Goal: Transaction & Acquisition: Purchase product/service

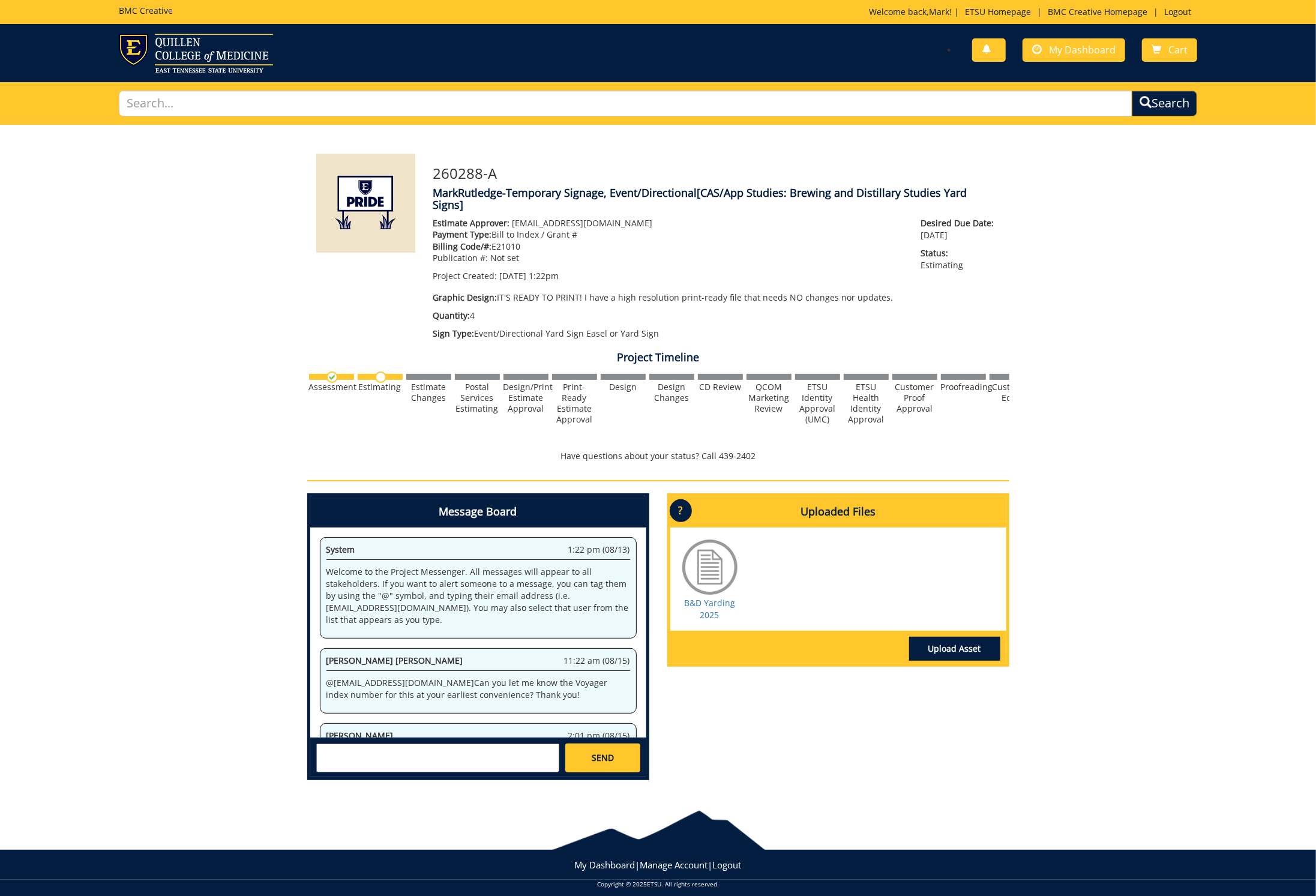
scroll to position [125, 0]
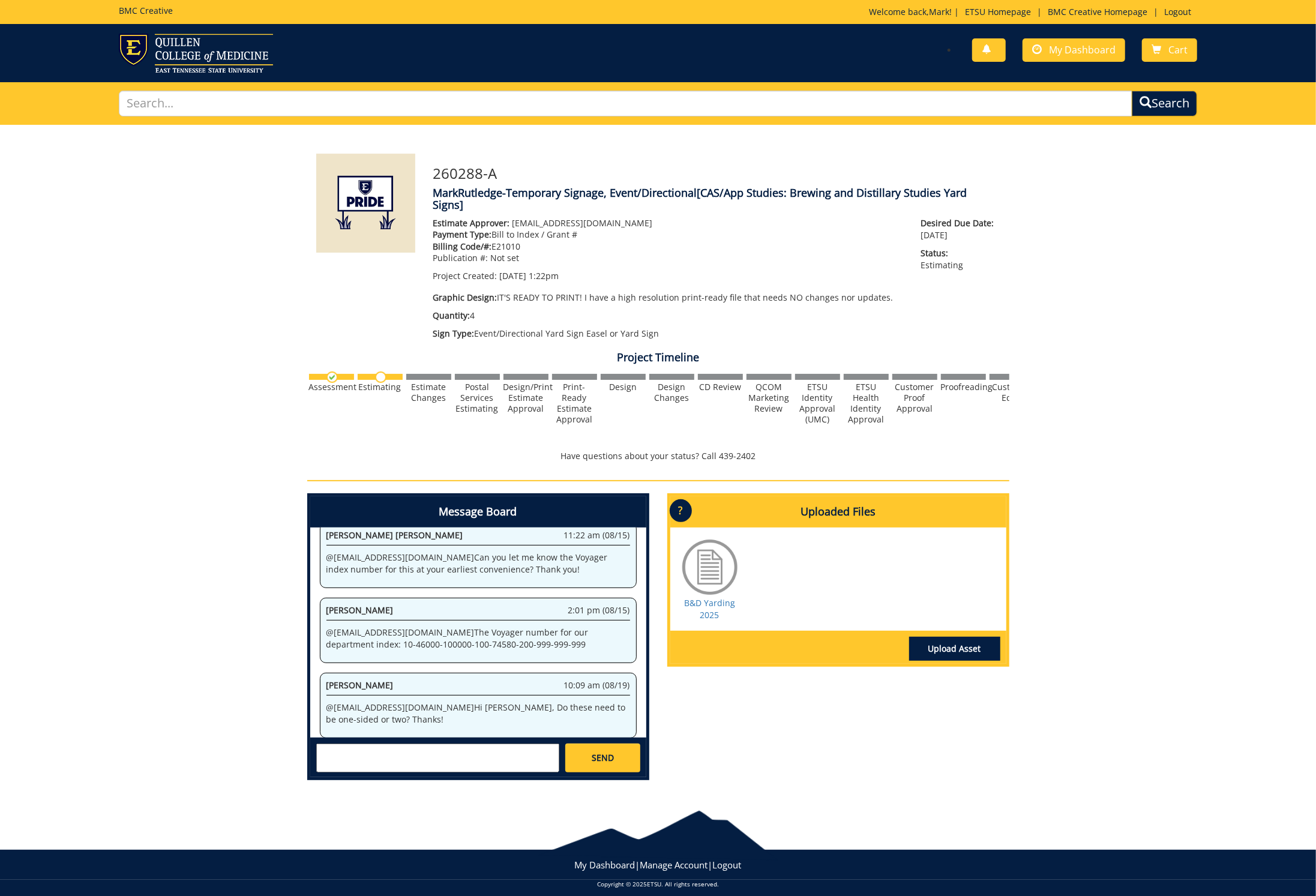
click at [452, 754] on textarea at bounding box center [438, 758] width 243 height 29
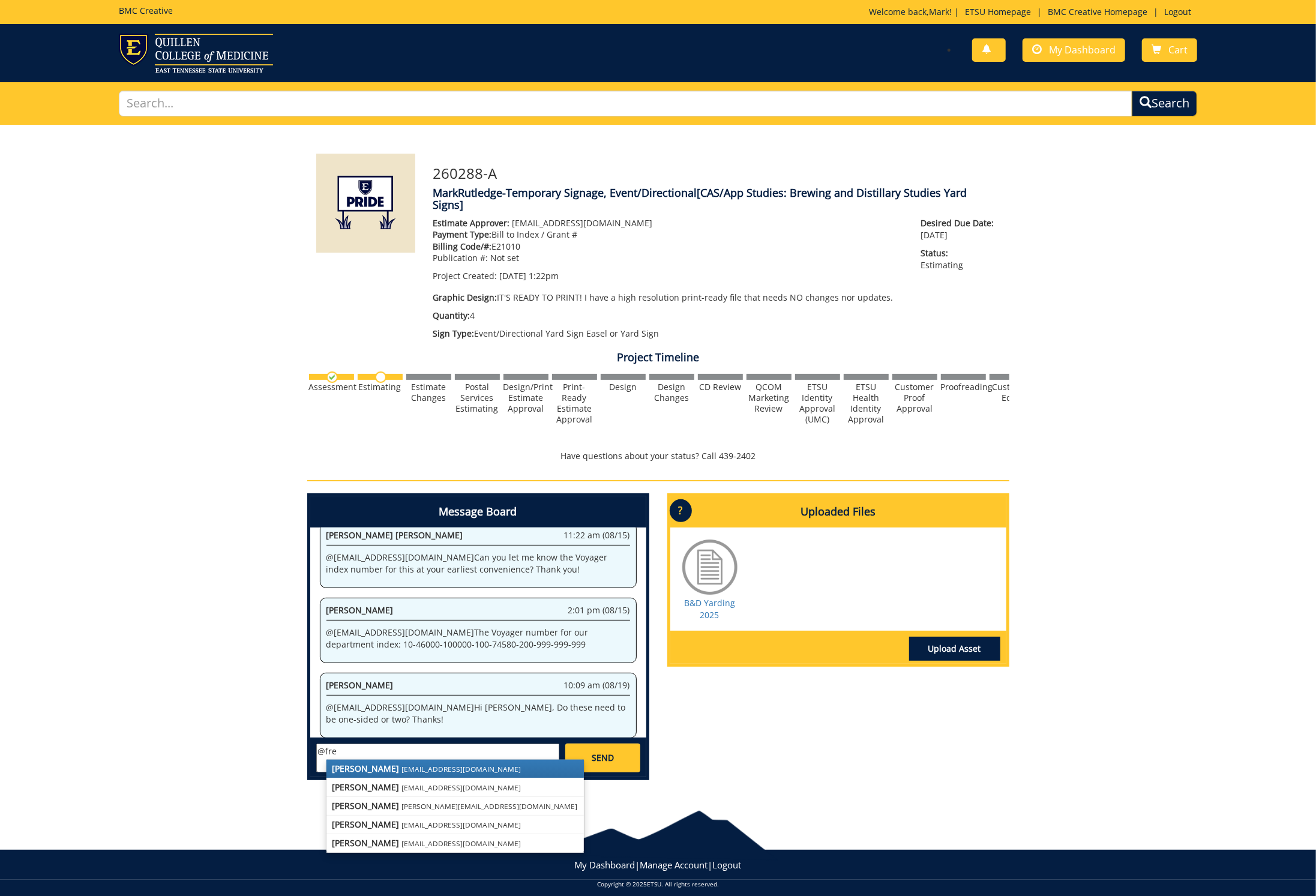
click at [357, 763] on strong "Fred Conley" at bounding box center [366, 768] width 67 height 11
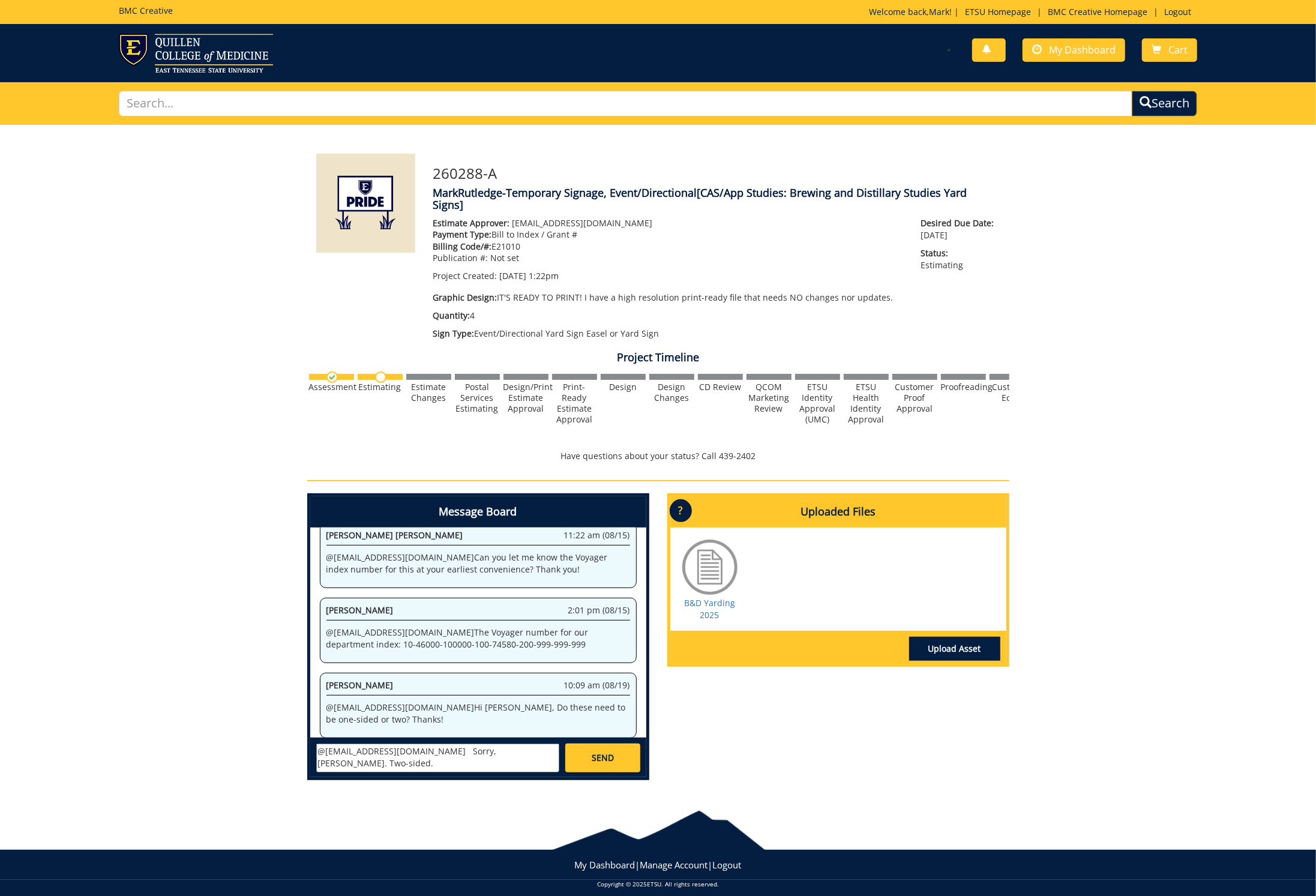
type textarea "@conleyga@etsu.edu Sorry, Fred. Two-sided."
click at [598, 752] on span "SEND" at bounding box center [602, 758] width 22 height 12
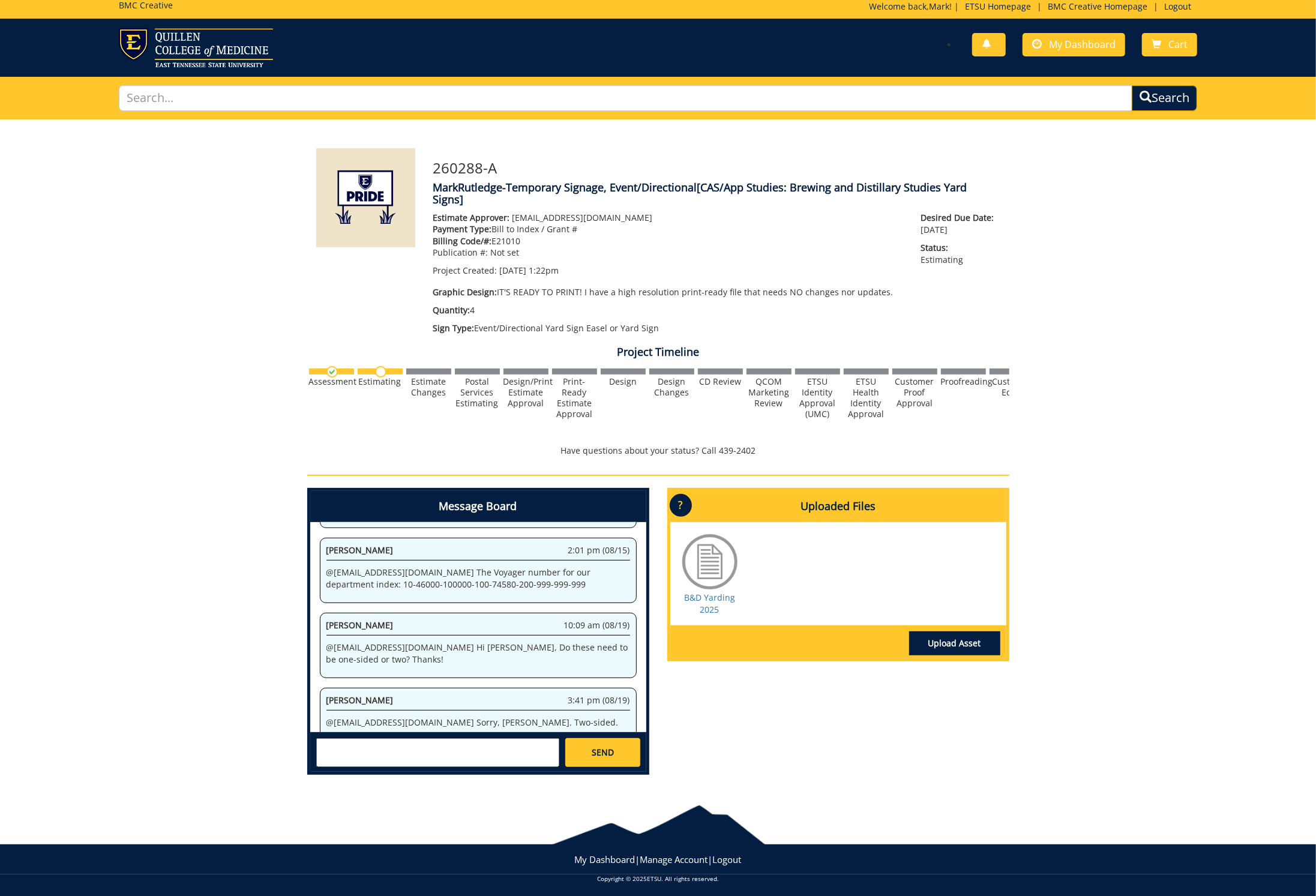
scroll to position [5, 0]
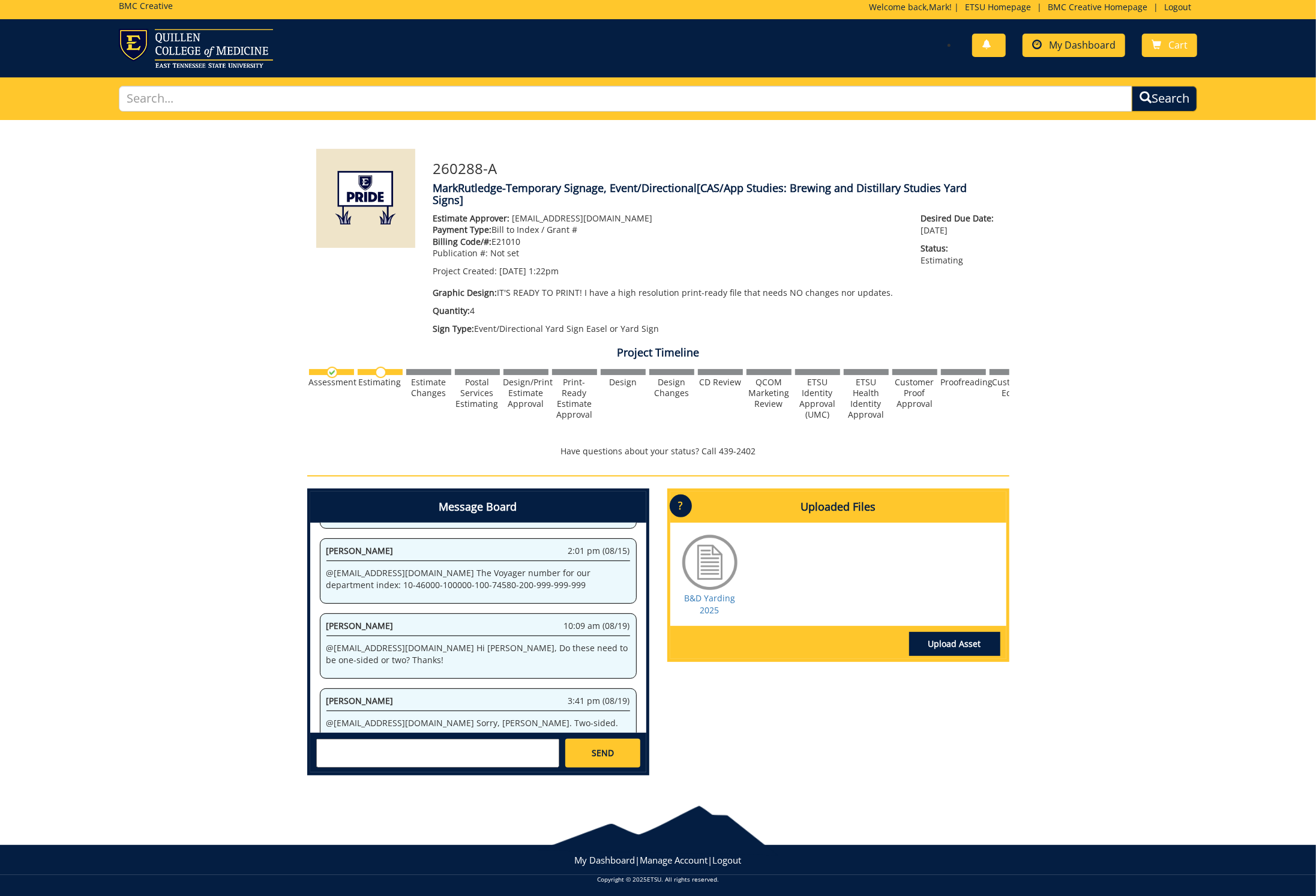
click at [1092, 41] on span "My Dashboard" at bounding box center [1082, 45] width 66 height 14
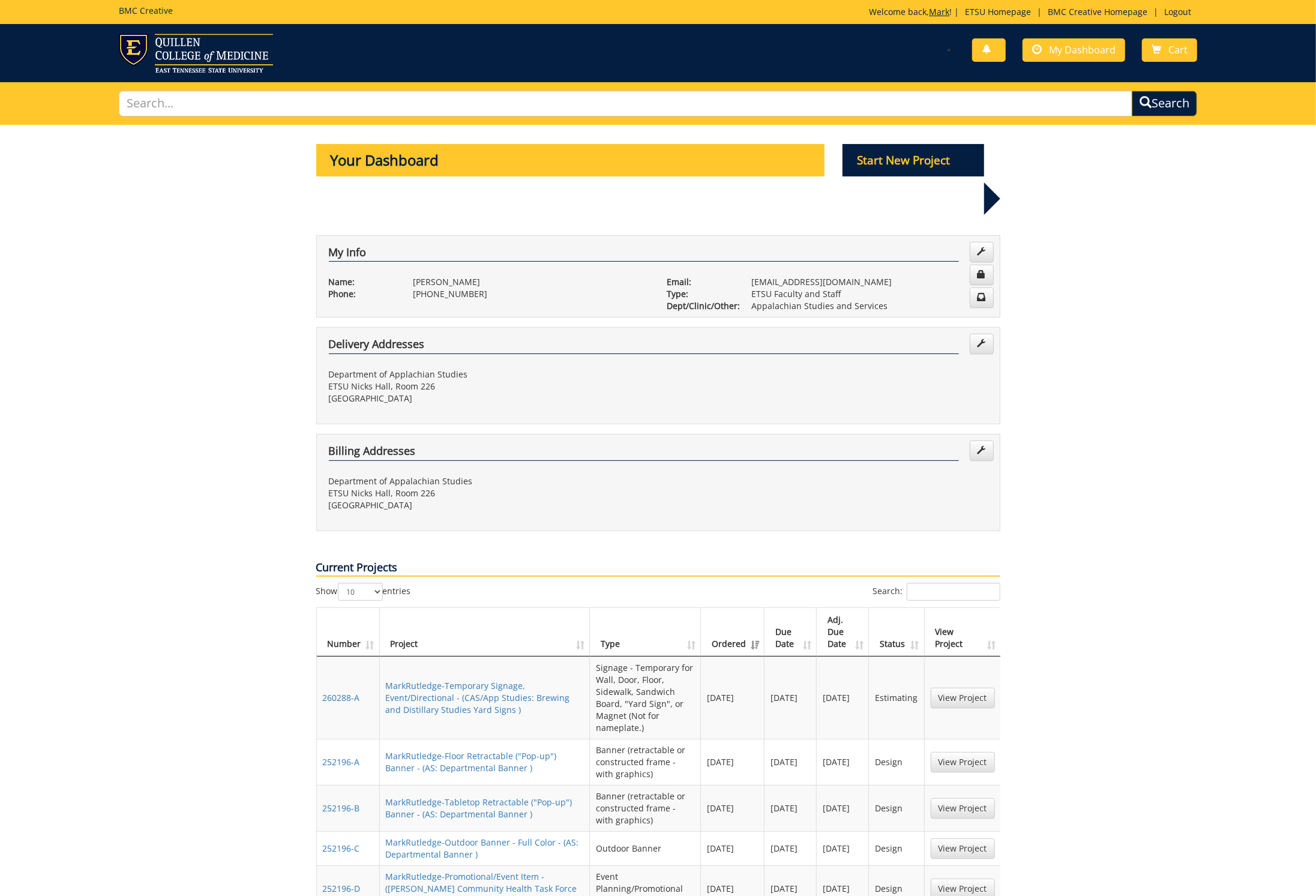
click at [929, 14] on link "Mark" at bounding box center [939, 11] width 20 height 11
click at [905, 157] on p "Start New Project" at bounding box center [914, 160] width 142 height 32
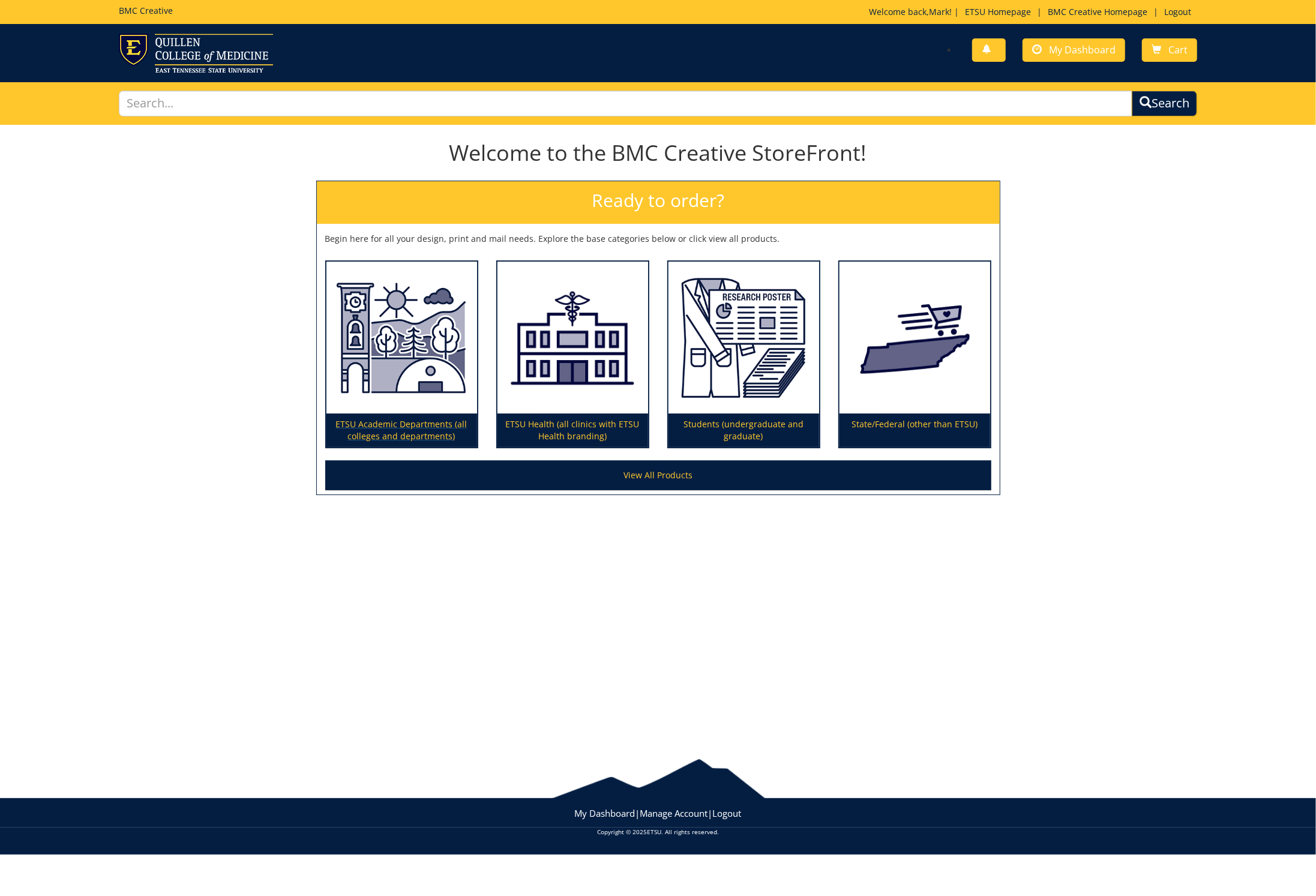
click at [430, 411] on img at bounding box center [402, 337] width 151 height 151
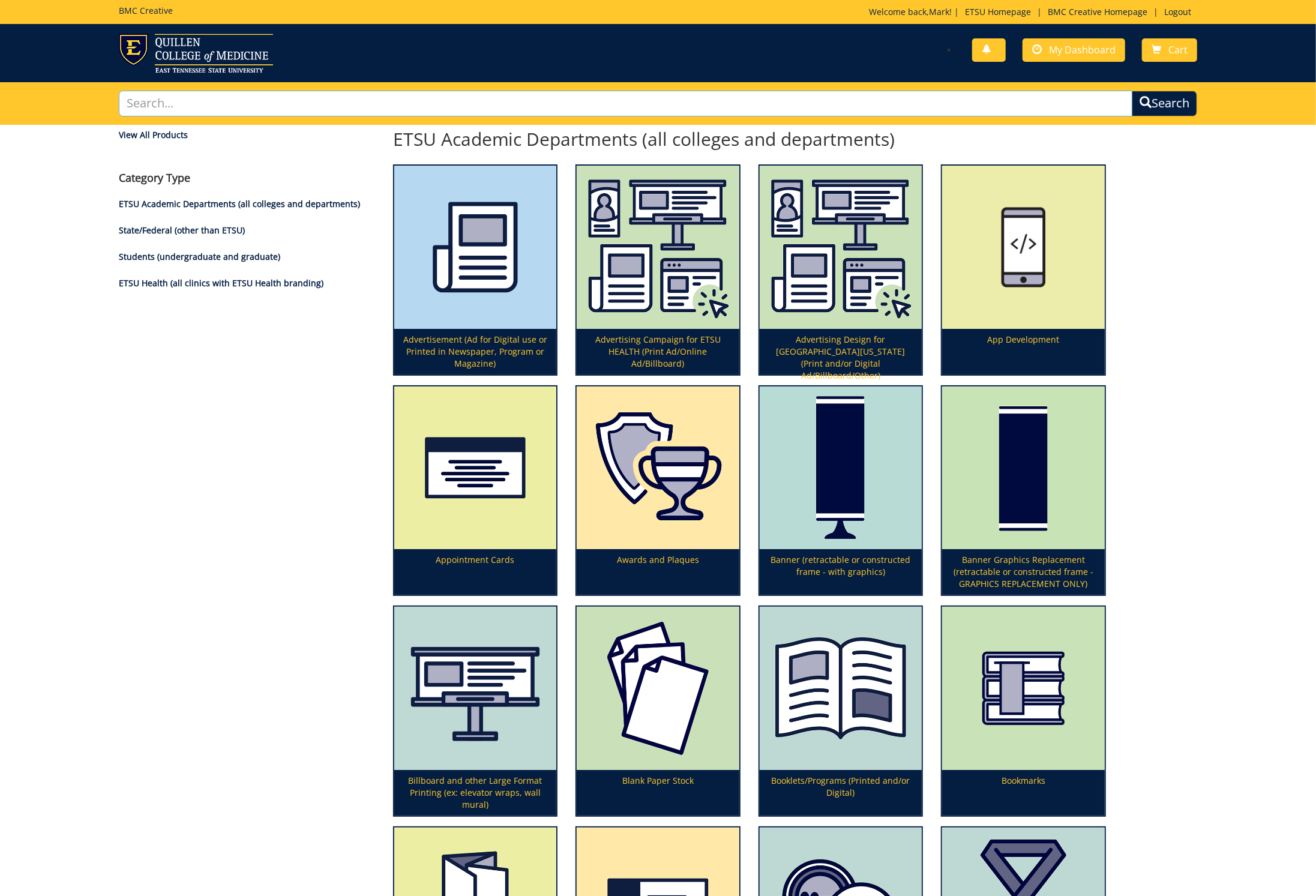
click at [207, 108] on input "text" at bounding box center [626, 103] width 1015 height 26
type input "backdrops"
click at [1162, 103] on button "Search" at bounding box center [1165, 103] width 66 height 26
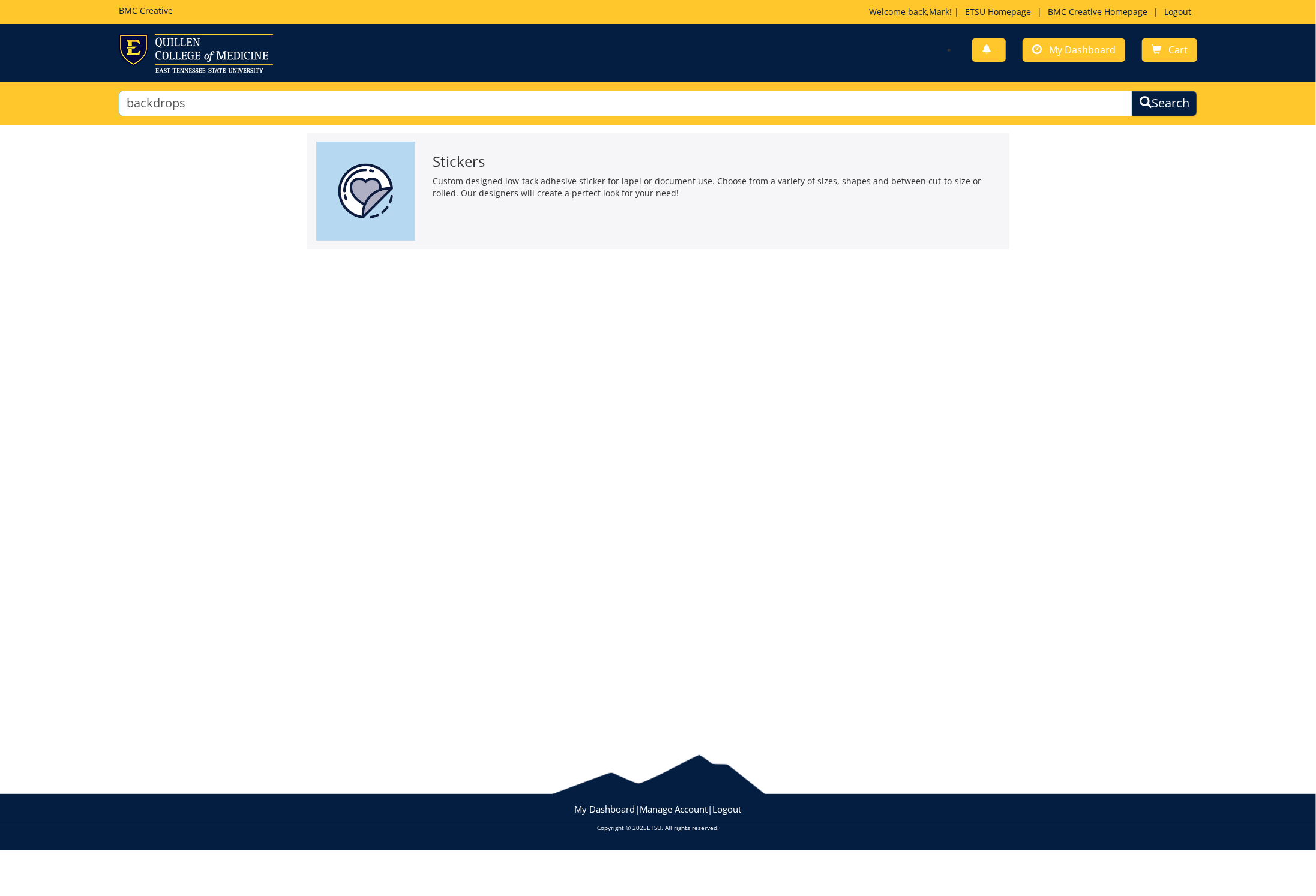
click at [213, 105] on input "backdrops" at bounding box center [626, 103] width 1015 height 26
type input "backdrop"
click at [1162, 103] on button "Search" at bounding box center [1165, 103] width 66 height 26
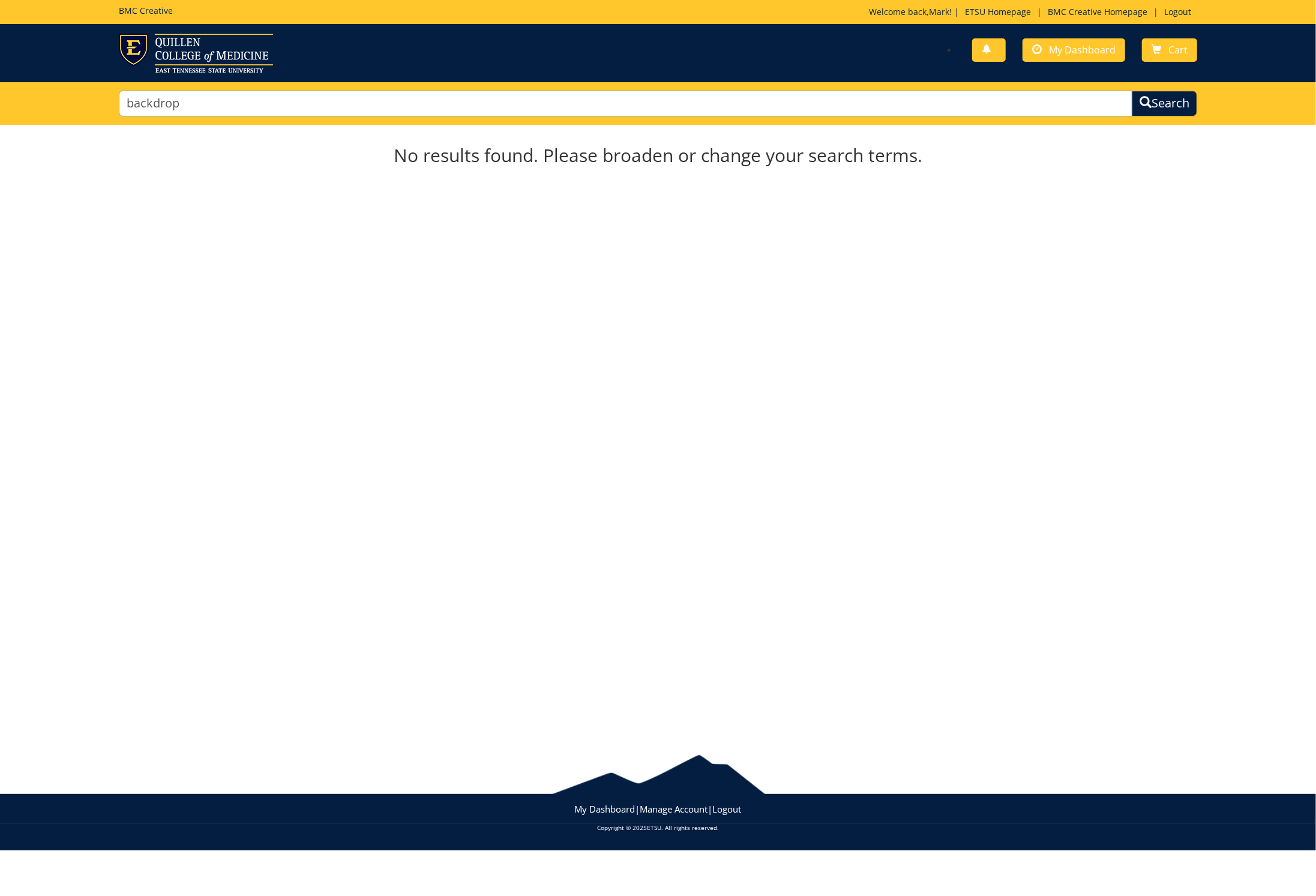
click at [200, 106] on input "backdrop" at bounding box center [626, 103] width 1015 height 26
type input "b"
type input "signs"
click at [1162, 103] on button "Search" at bounding box center [1165, 103] width 66 height 26
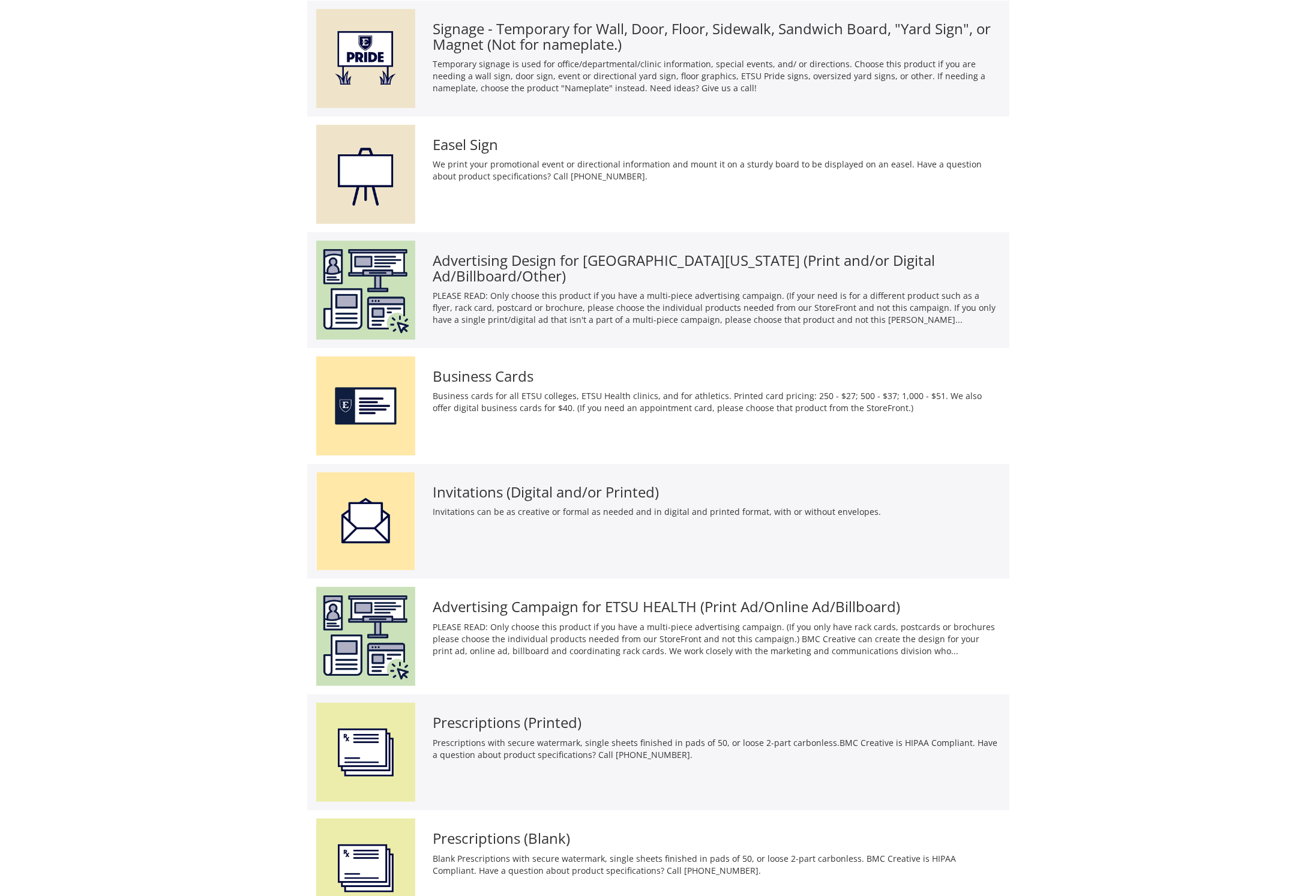
scroll to position [142, 0]
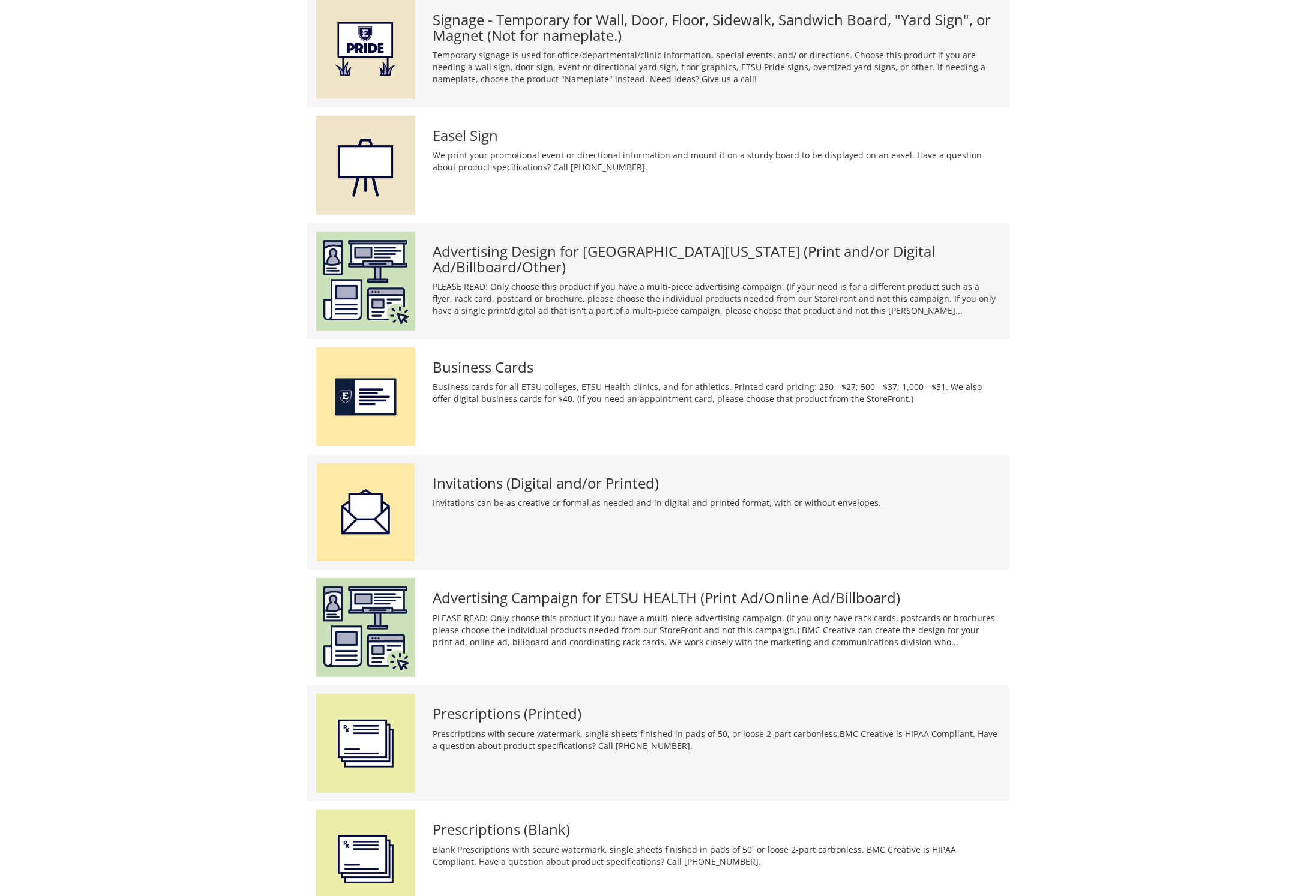
click at [620, 463] on div "Invitations (Digital and/or Printed) Invitations can be as creative or formal a…" at bounding box center [717, 489] width 585 height 51
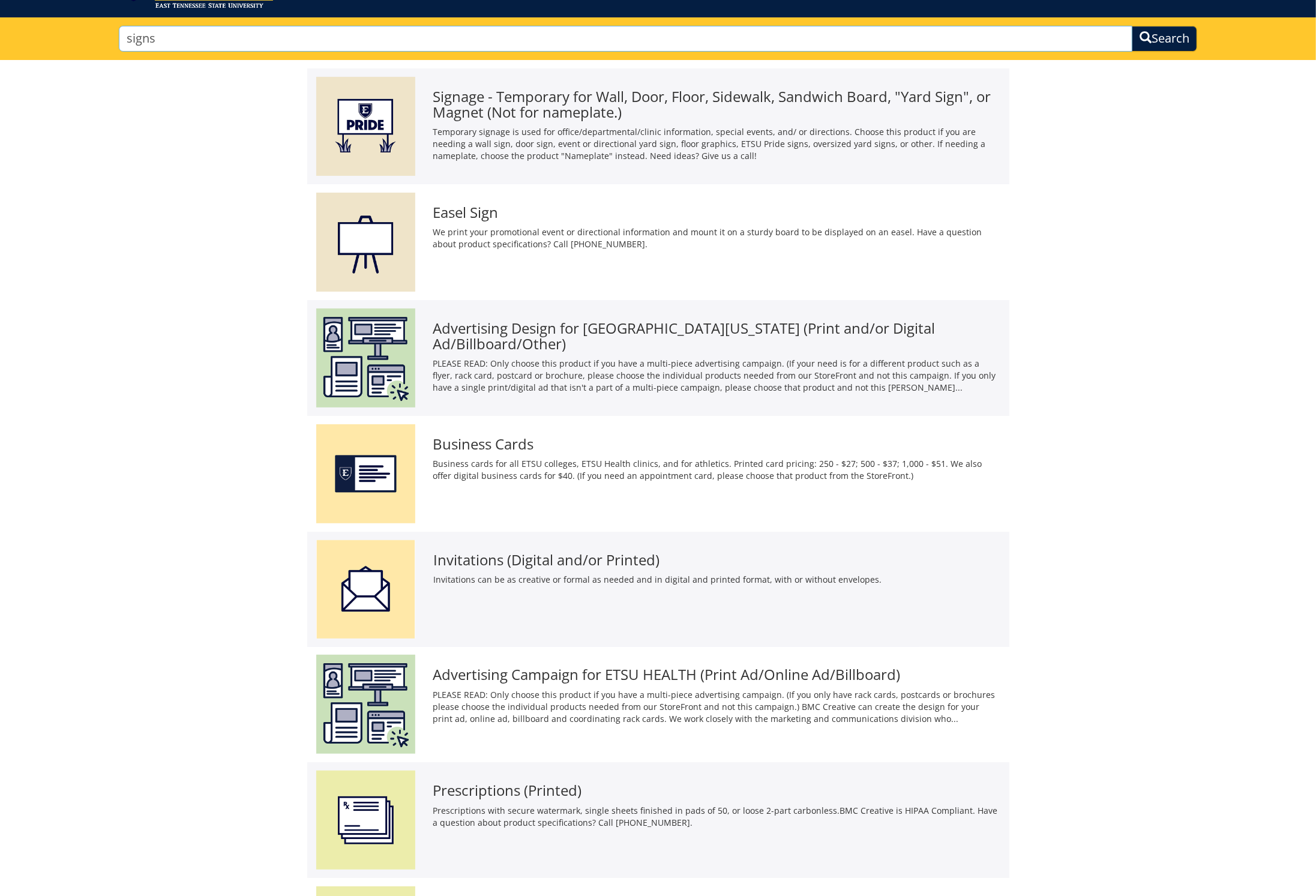
click at [154, 37] on input "signs" at bounding box center [626, 38] width 1015 height 26
click at [154, 38] on input "signs" at bounding box center [626, 38] width 1015 height 26
click at [1162, 38] on button "Search" at bounding box center [1165, 38] width 66 height 26
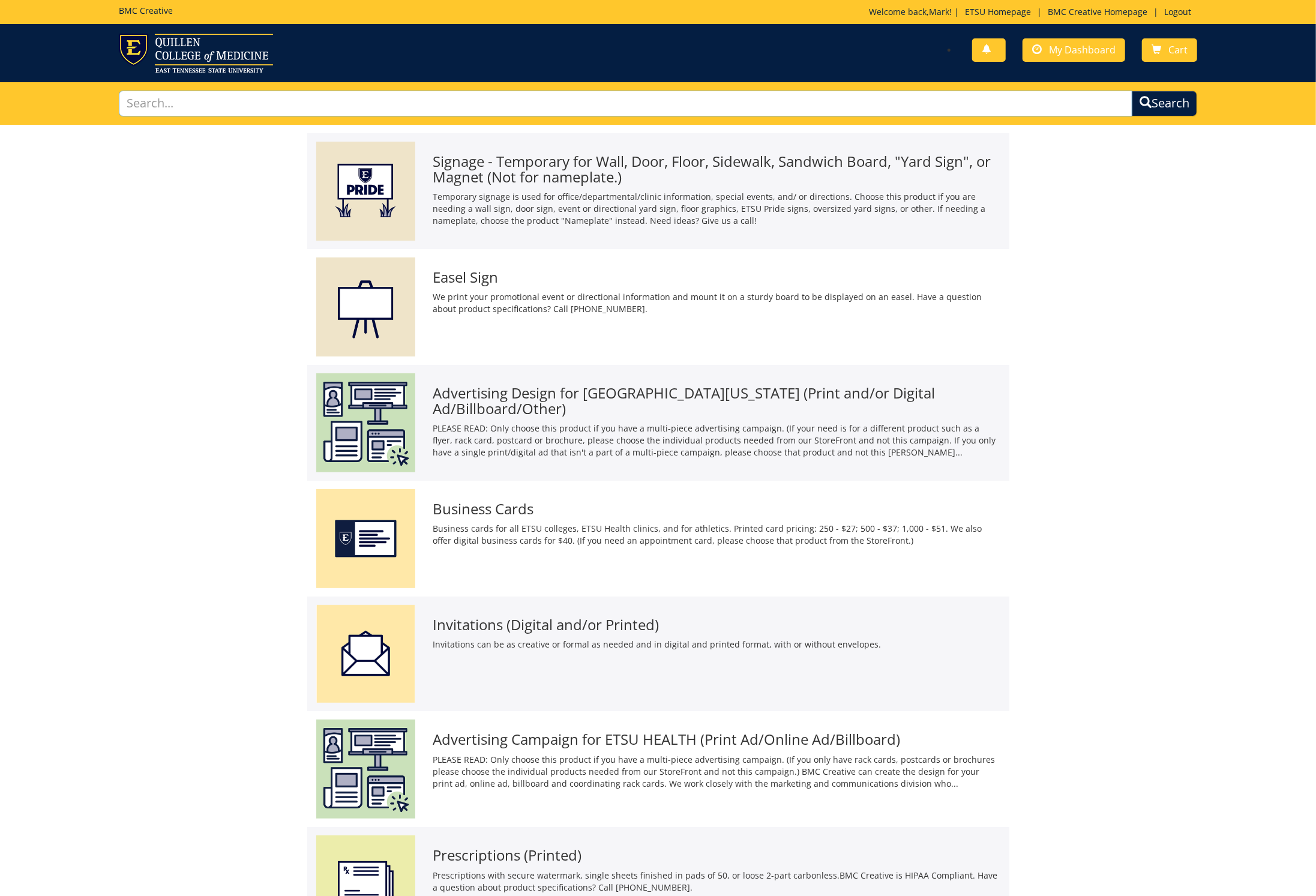
scroll to position [0, 0]
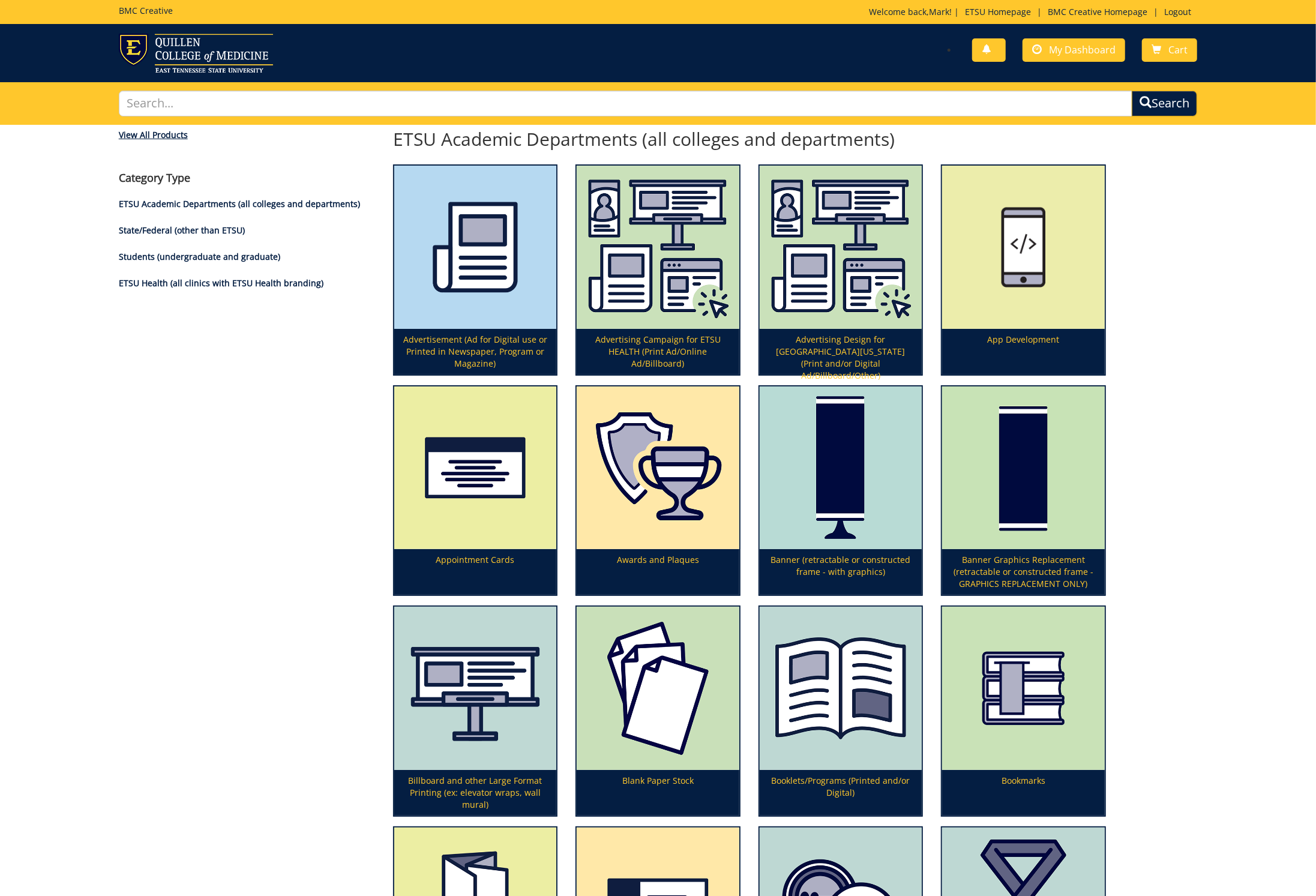
click at [167, 130] on div "View All Products" at bounding box center [247, 135] width 256 height 12
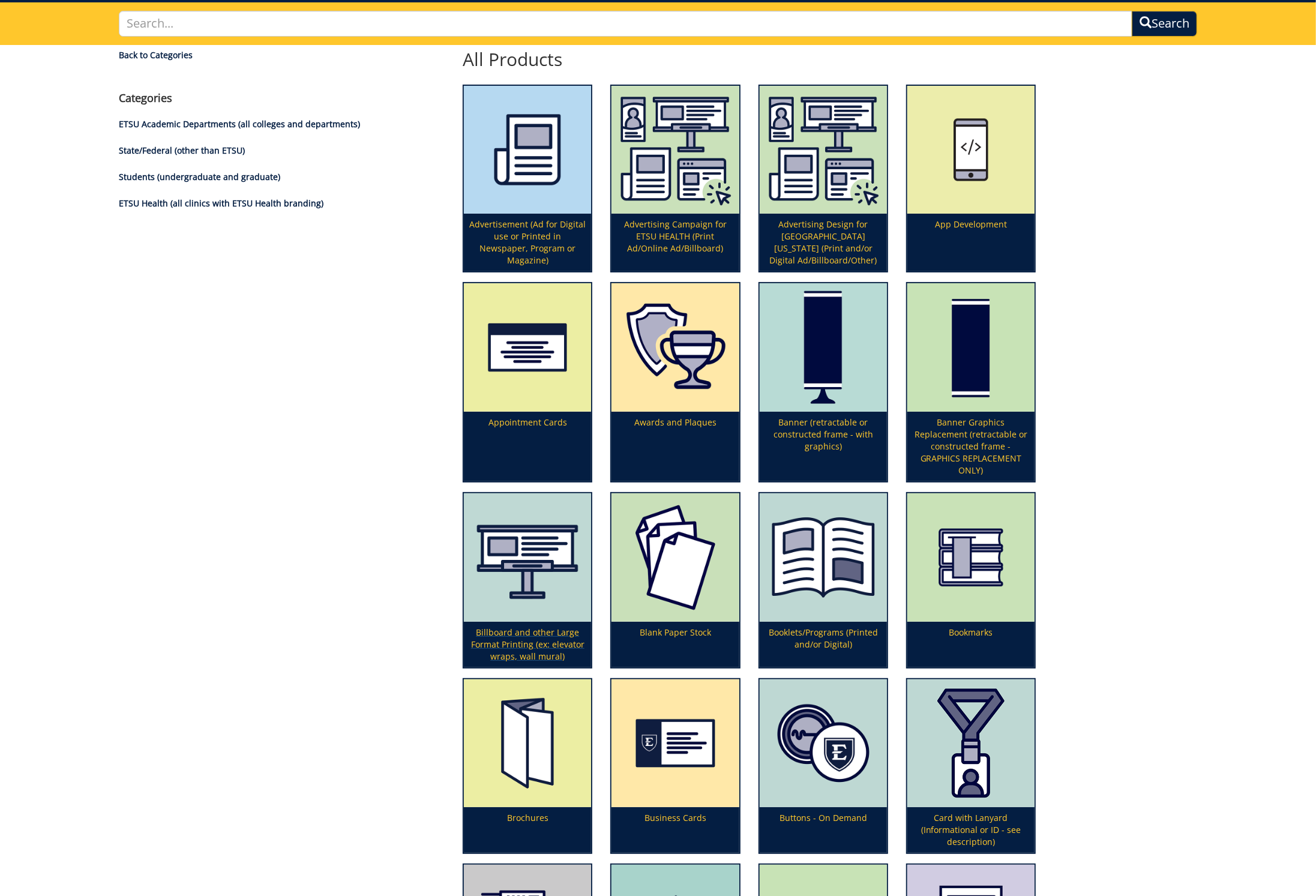
scroll to position [80, 0]
click at [519, 628] on p "Billboard and other Large Format Printing (ex: elevator wraps, wall mural)" at bounding box center [528, 644] width 127 height 46
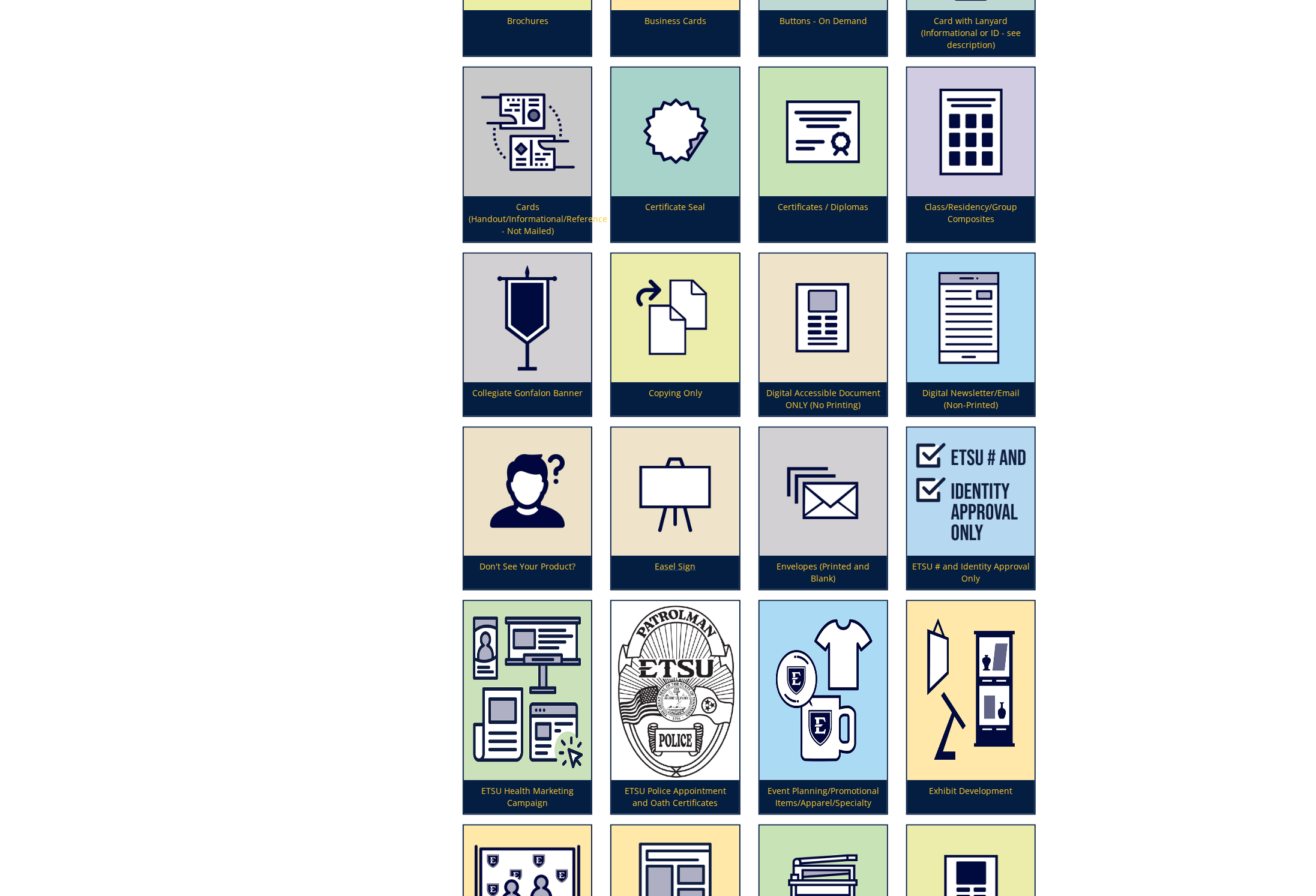
scroll to position [860, 0]
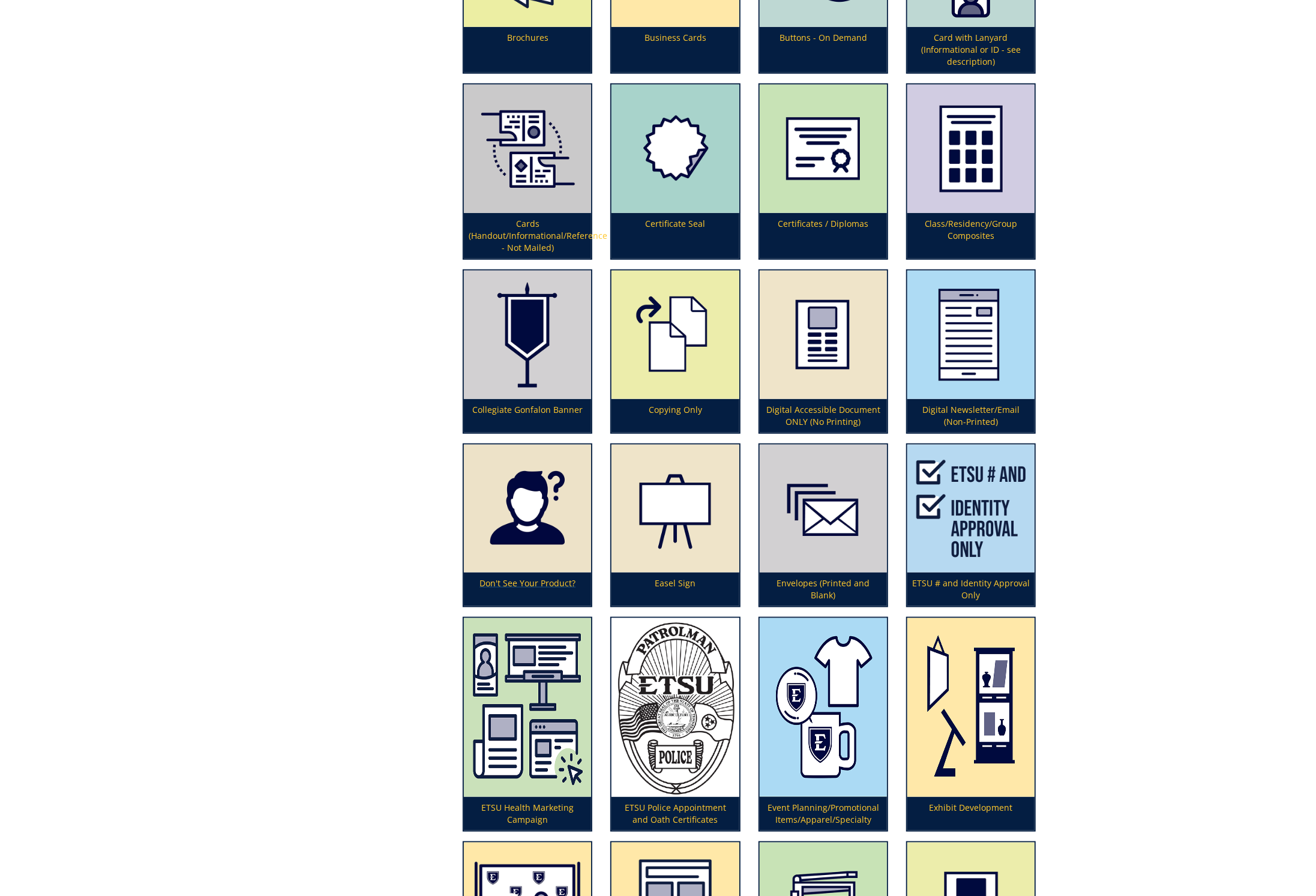
click at [510, 521] on img at bounding box center [528, 509] width 127 height 128
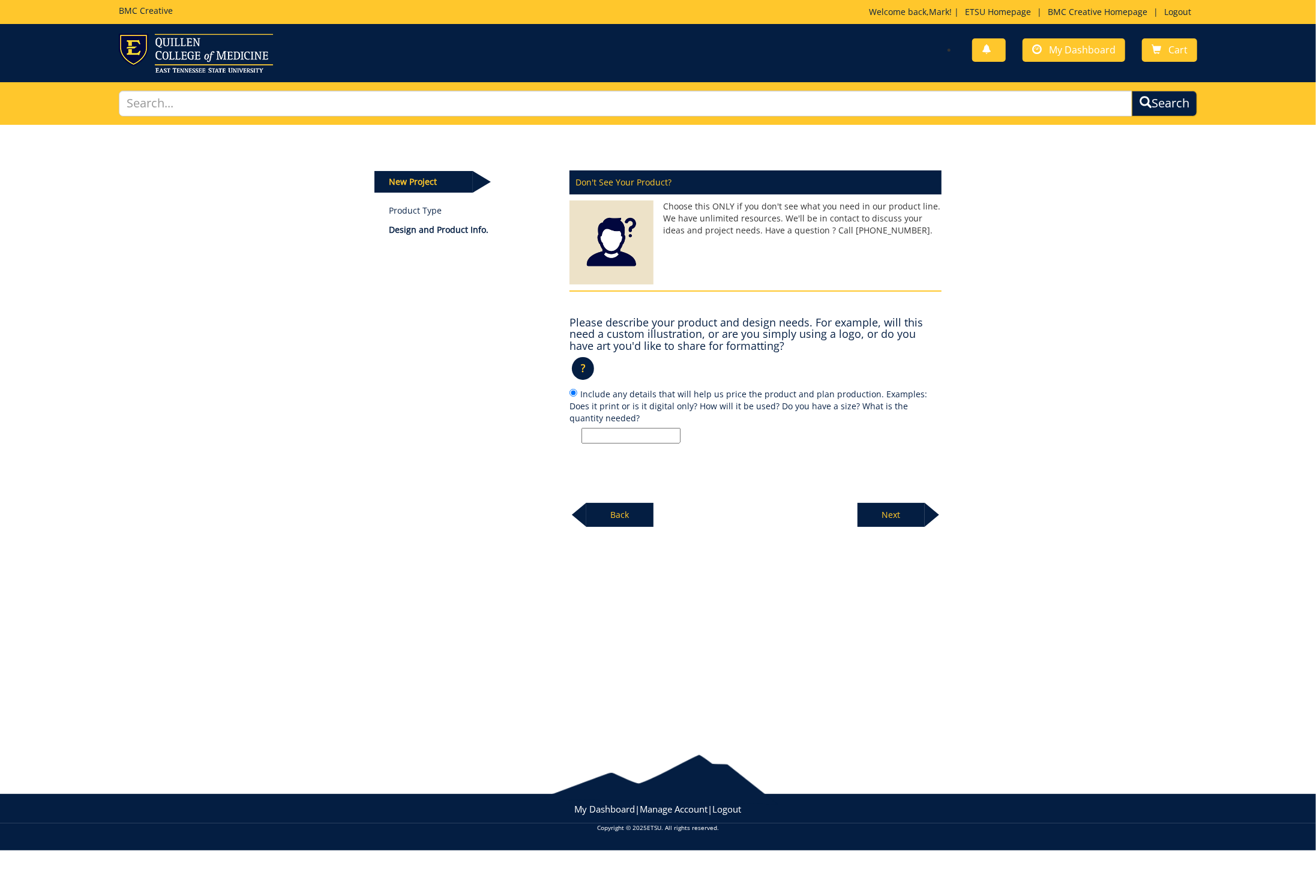
click at [605, 428] on input "Include any details that will help us price the product and plan production. Ex…" at bounding box center [631, 436] width 99 height 16
paste input "https://www.paramountpromotions.com/pillowcase-fabric-display"
type input "Need to order two pillowcase-design tradeshow backdrops printed with logo patte…"
click at [910, 510] on p "Next" at bounding box center [891, 515] width 67 height 24
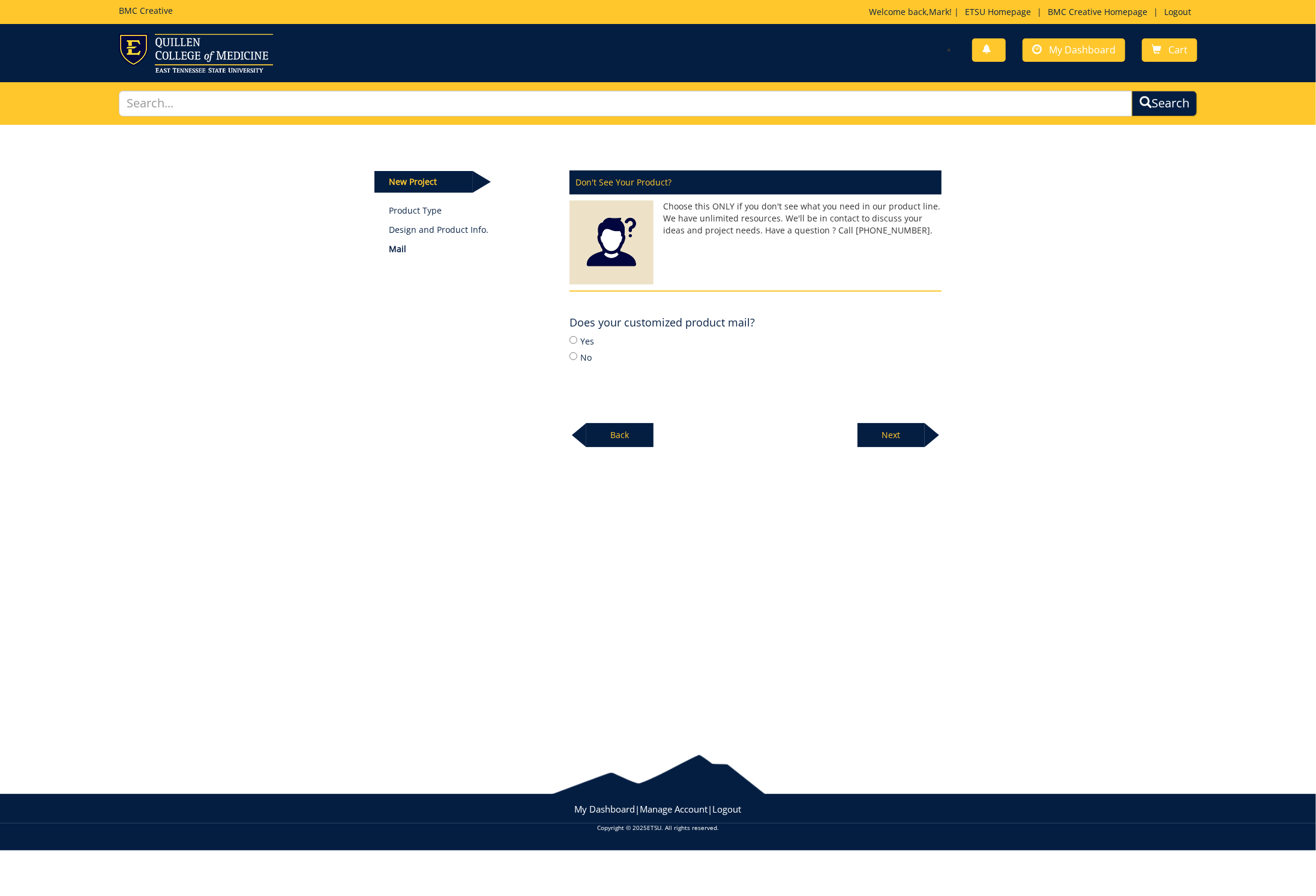
drag, startPoint x: 572, startPoint y: 341, endPoint x: 585, endPoint y: 344, distance: 13.3
click at [572, 341] on input "Yes" at bounding box center [574, 340] width 8 height 8
radio input "true"
click at [884, 430] on p "Next" at bounding box center [891, 435] width 67 height 24
click at [573, 355] on input "No" at bounding box center [574, 356] width 8 height 8
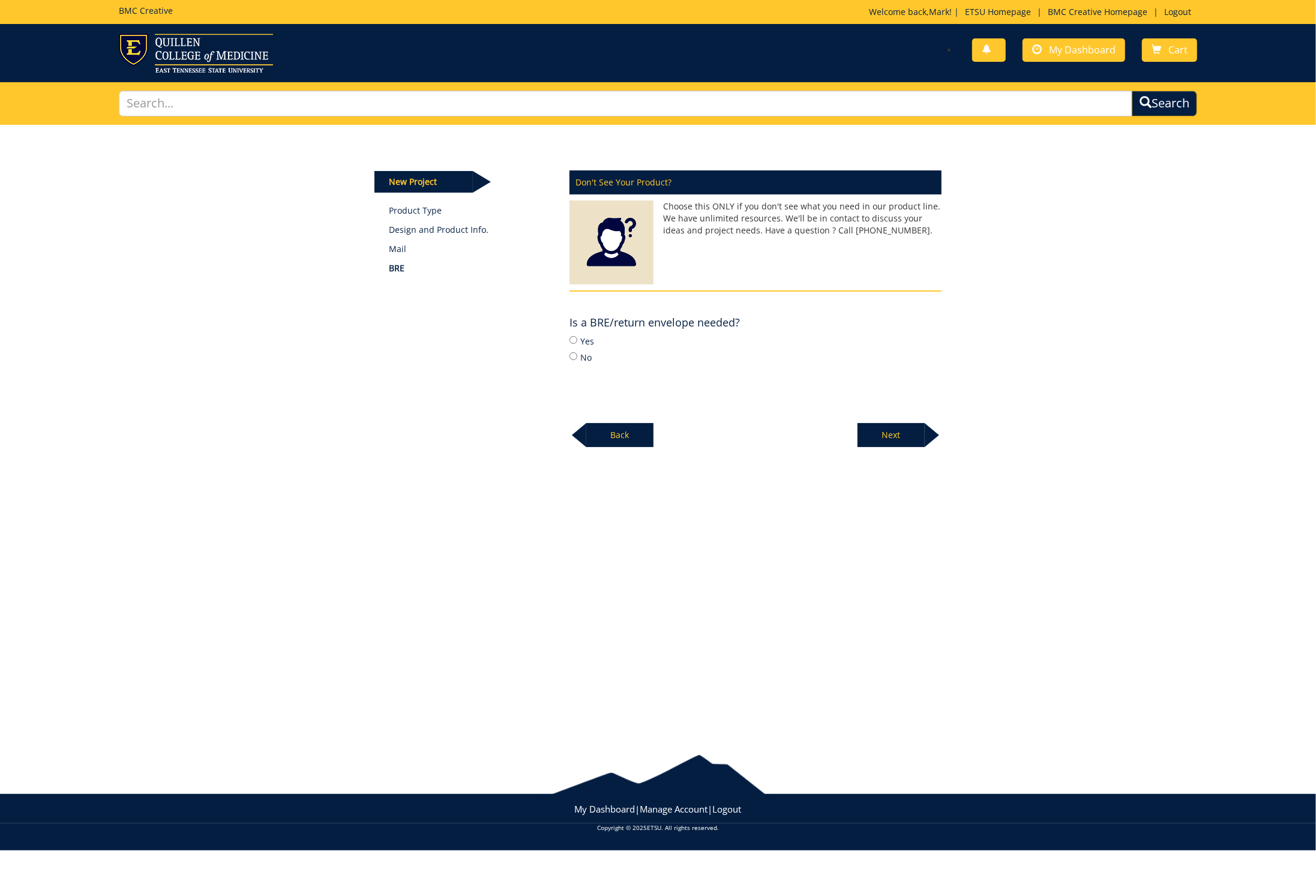
radio input "true"
click at [891, 427] on p "Next" at bounding box center [891, 435] width 67 height 24
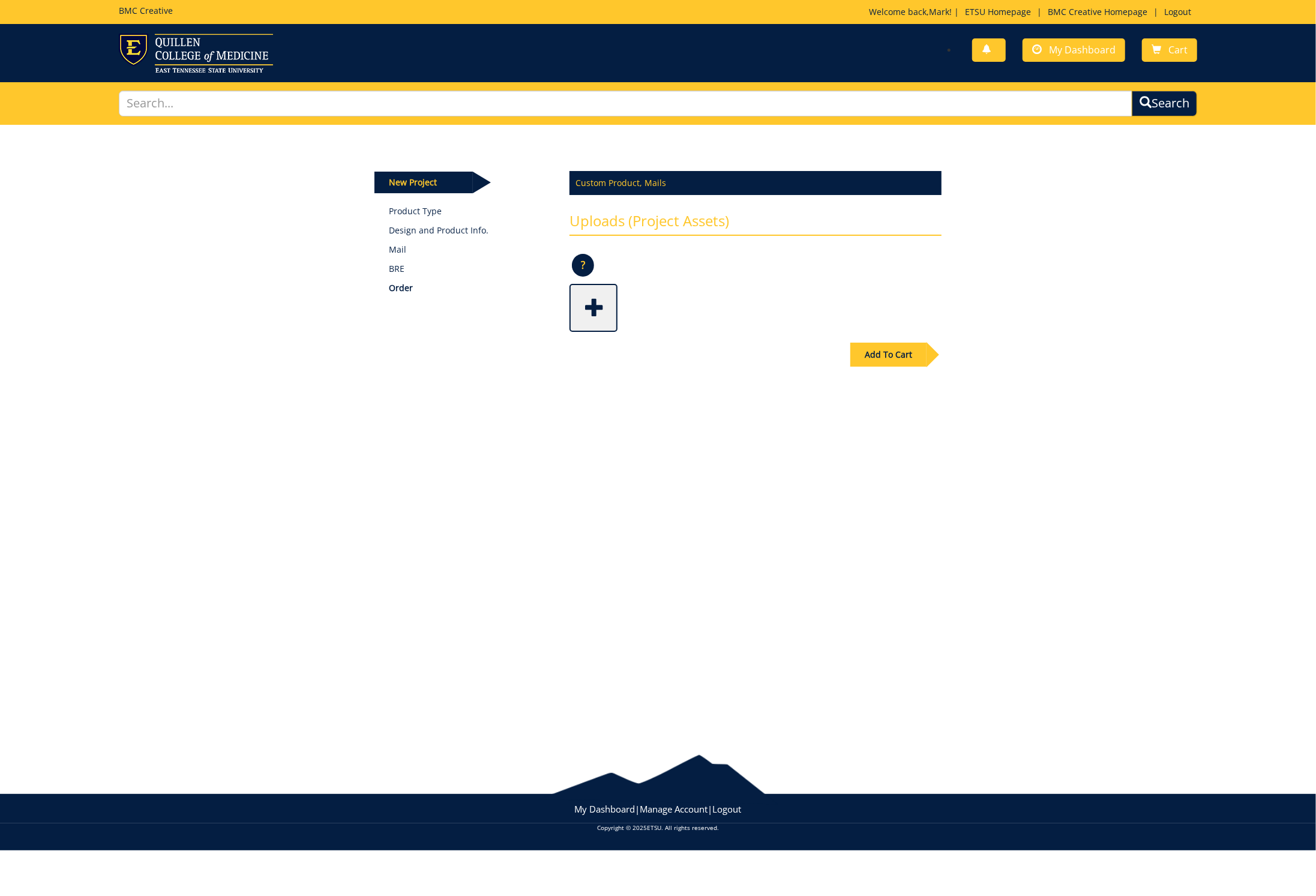
click at [592, 306] on span at bounding box center [595, 307] width 48 height 42
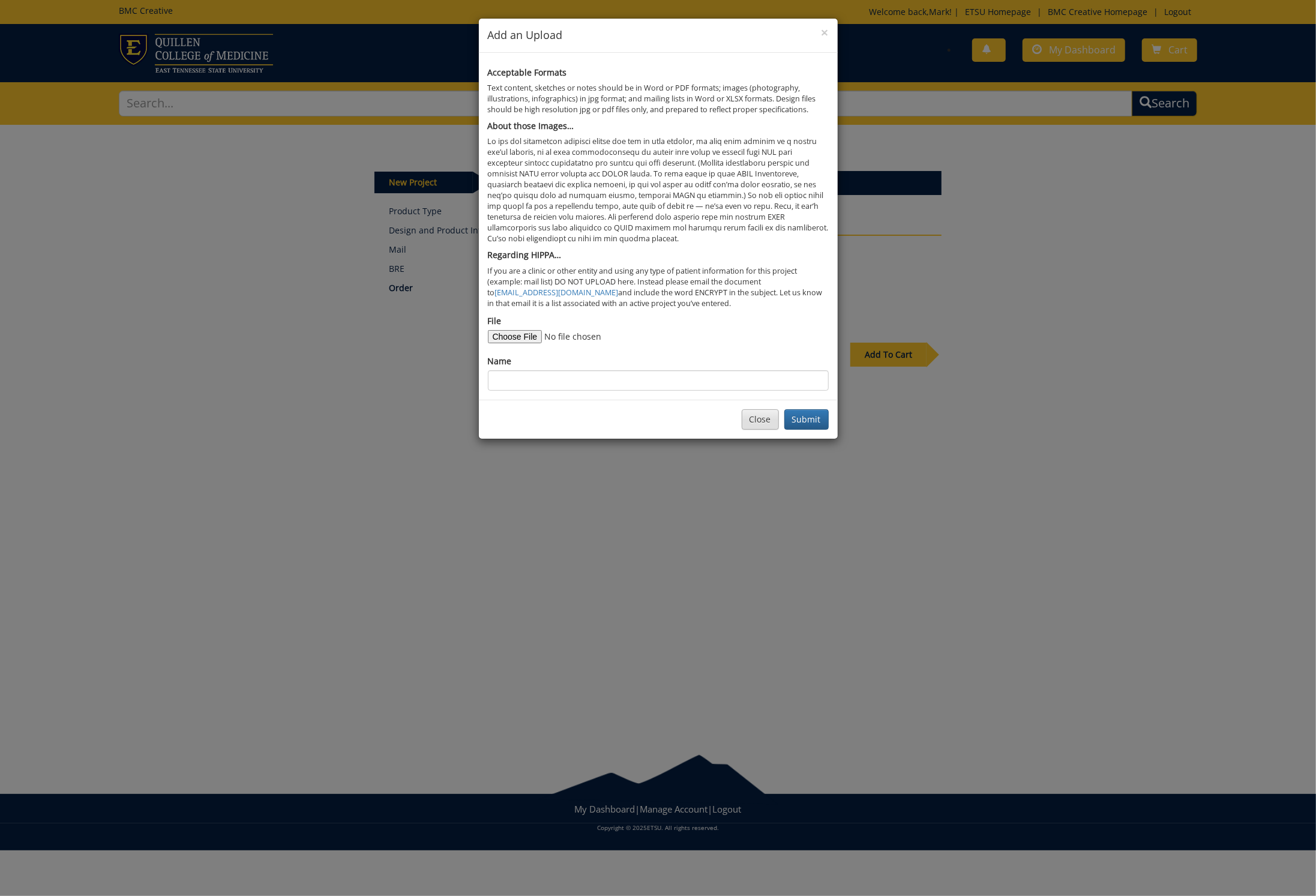
click at [762, 411] on button "Close" at bounding box center [760, 419] width 37 height 20
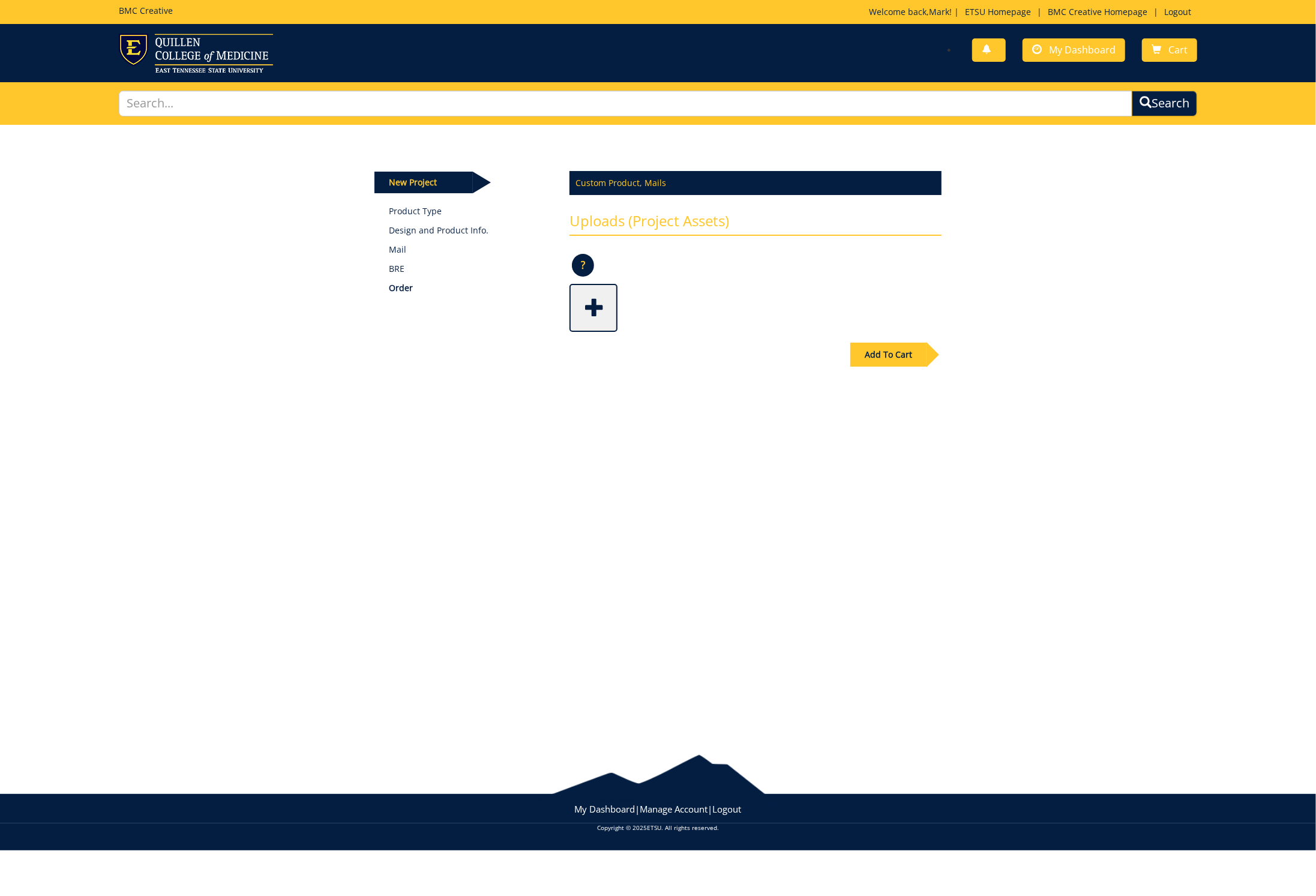
click at [635, 221] on h3 "Uploads (Project Assets)" at bounding box center [756, 225] width 372 height 23
click at [596, 215] on h3 "Uploads (Project Assets)" at bounding box center [756, 225] width 372 height 23
click at [598, 320] on span at bounding box center [595, 307] width 48 height 42
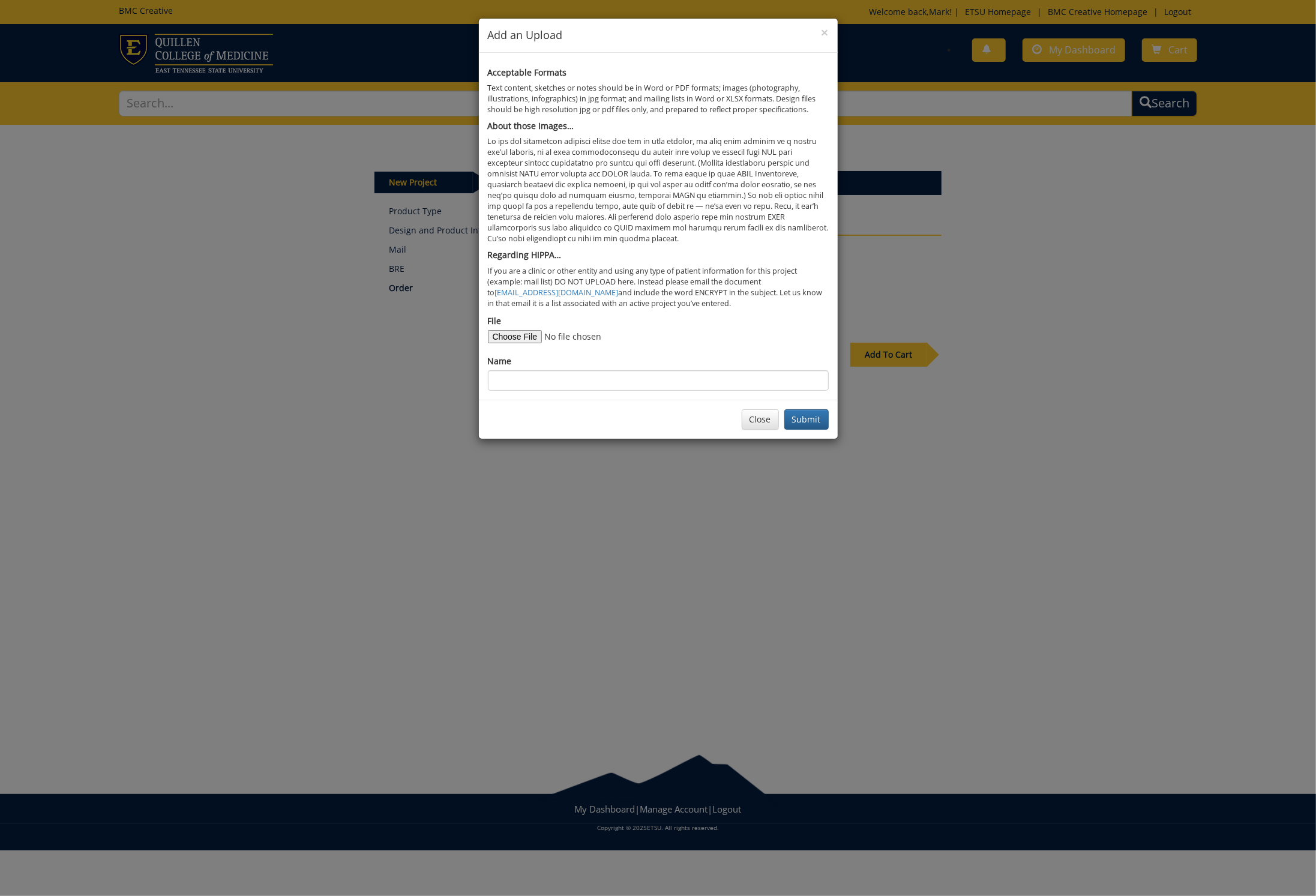
click at [522, 330] on input "File" at bounding box center [569, 337] width 164 height 14
click at [519, 370] on input "Name" at bounding box center [658, 380] width 341 height 20
type input "Backdrop example"
click at [495, 330] on input "File" at bounding box center [569, 337] width 164 height 14
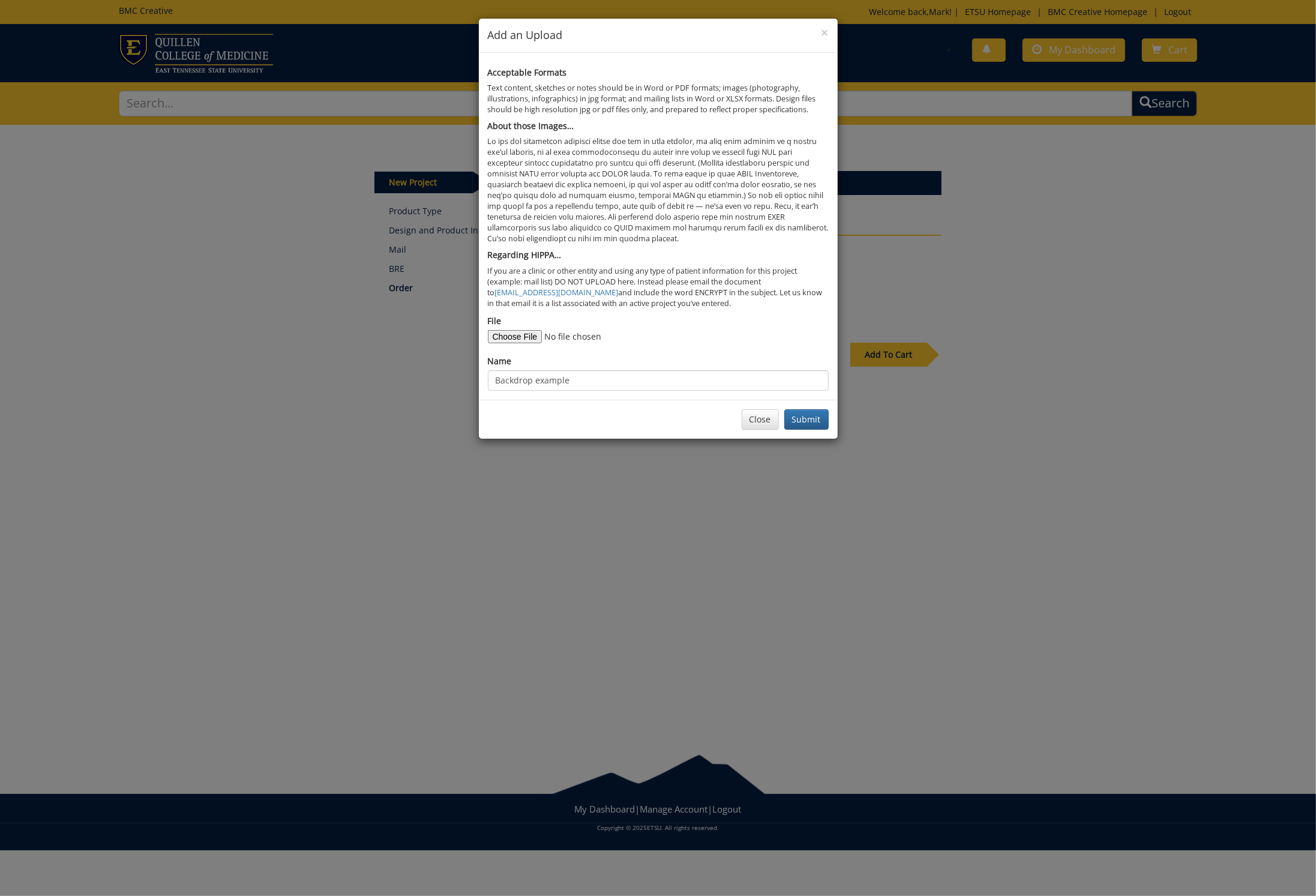
type input "C:\fakepath\Backdrop example.png"
click at [804, 409] on button "Submit" at bounding box center [806, 419] width 44 height 20
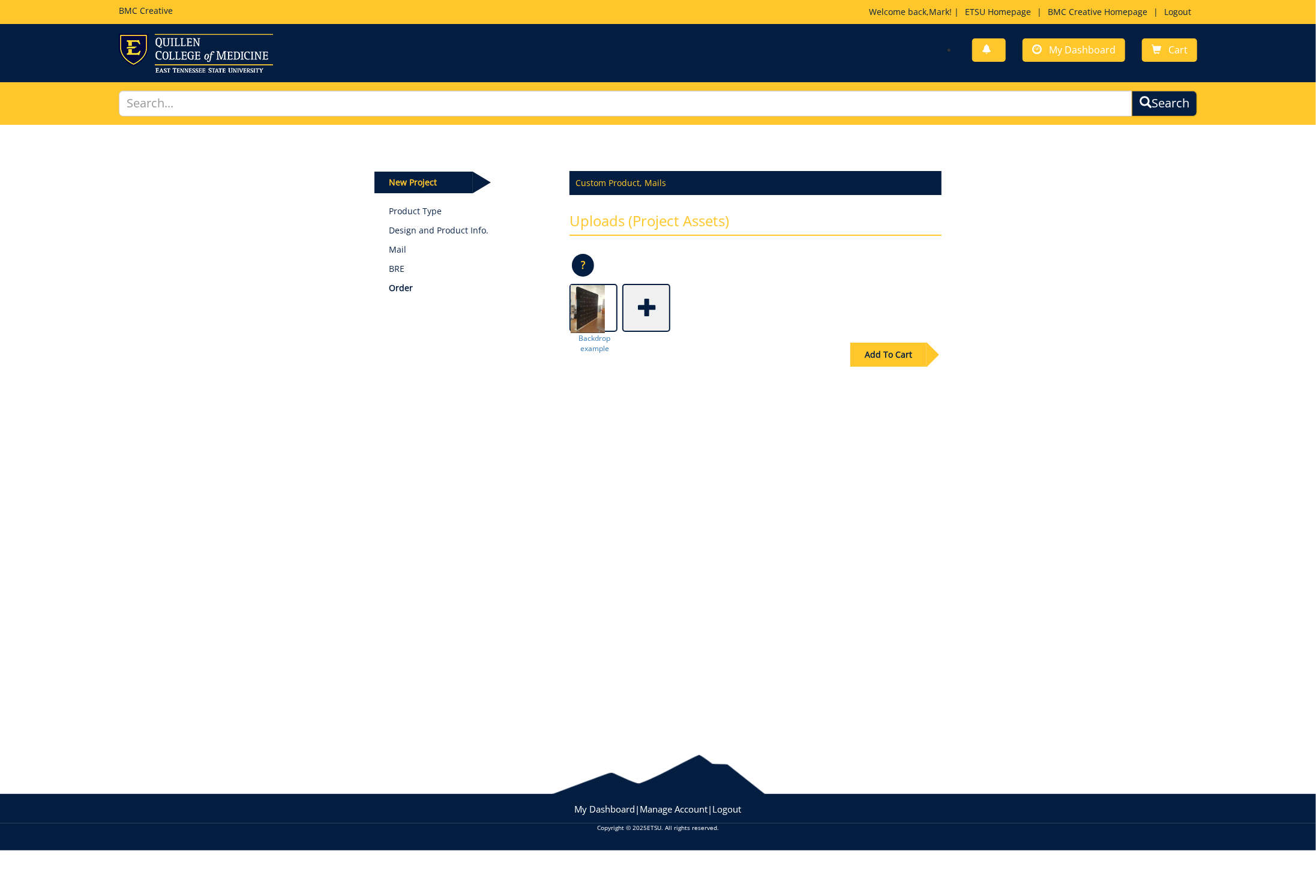
click at [871, 349] on div "Add To Cart" at bounding box center [888, 355] width 76 height 24
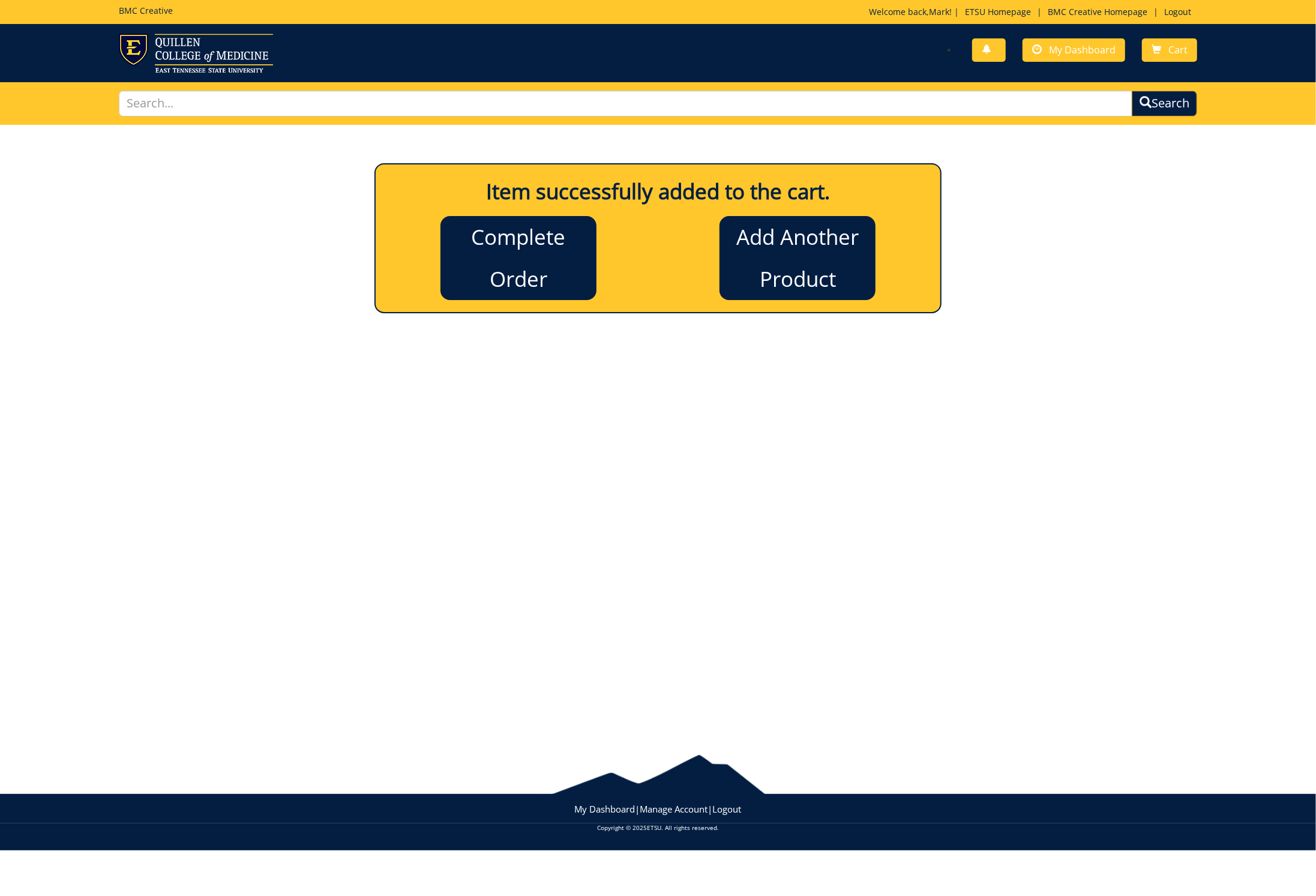
click at [515, 251] on link "Complete Order" at bounding box center [518, 258] width 156 height 84
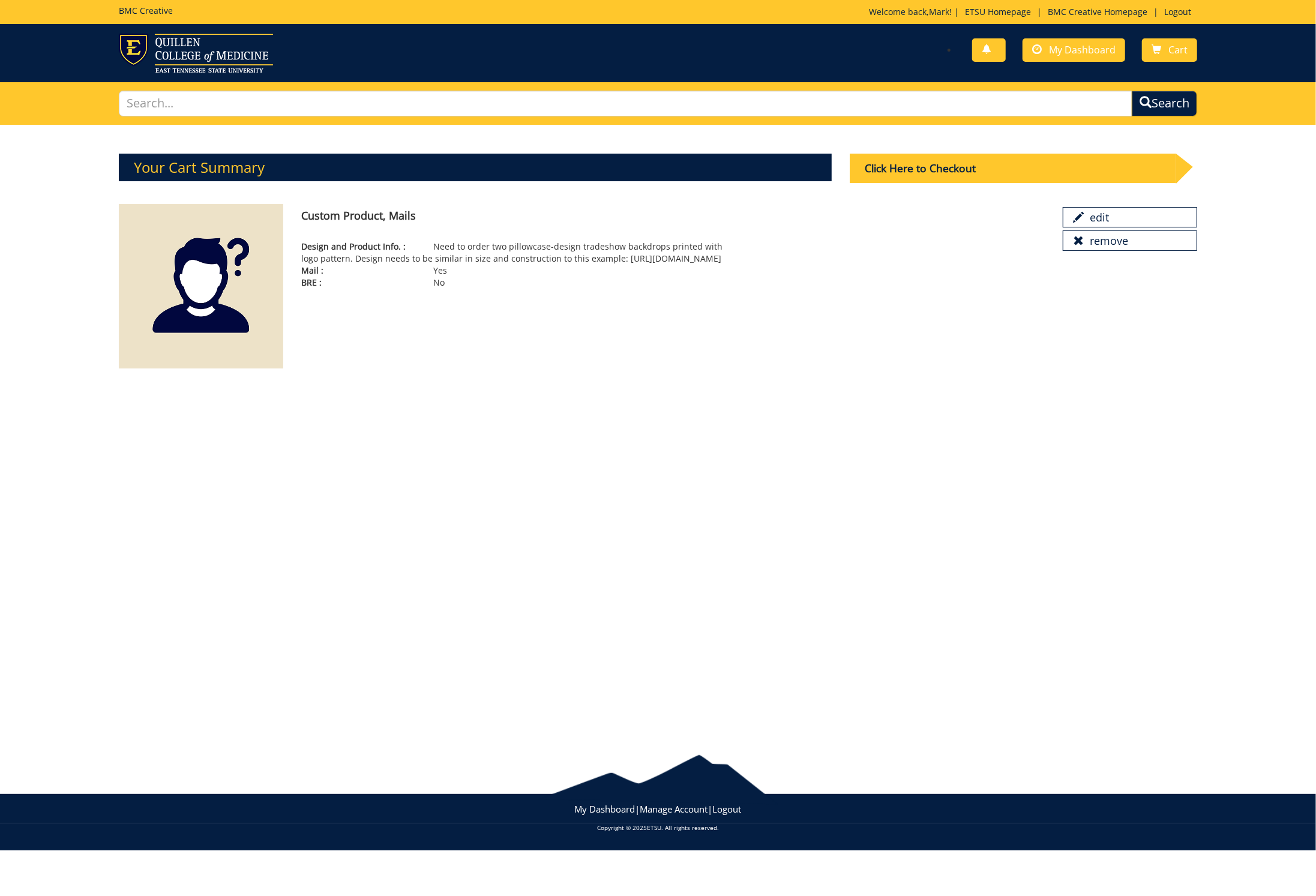
click at [893, 164] on div "Click Here to Checkout" at bounding box center [1013, 168] width 326 height 29
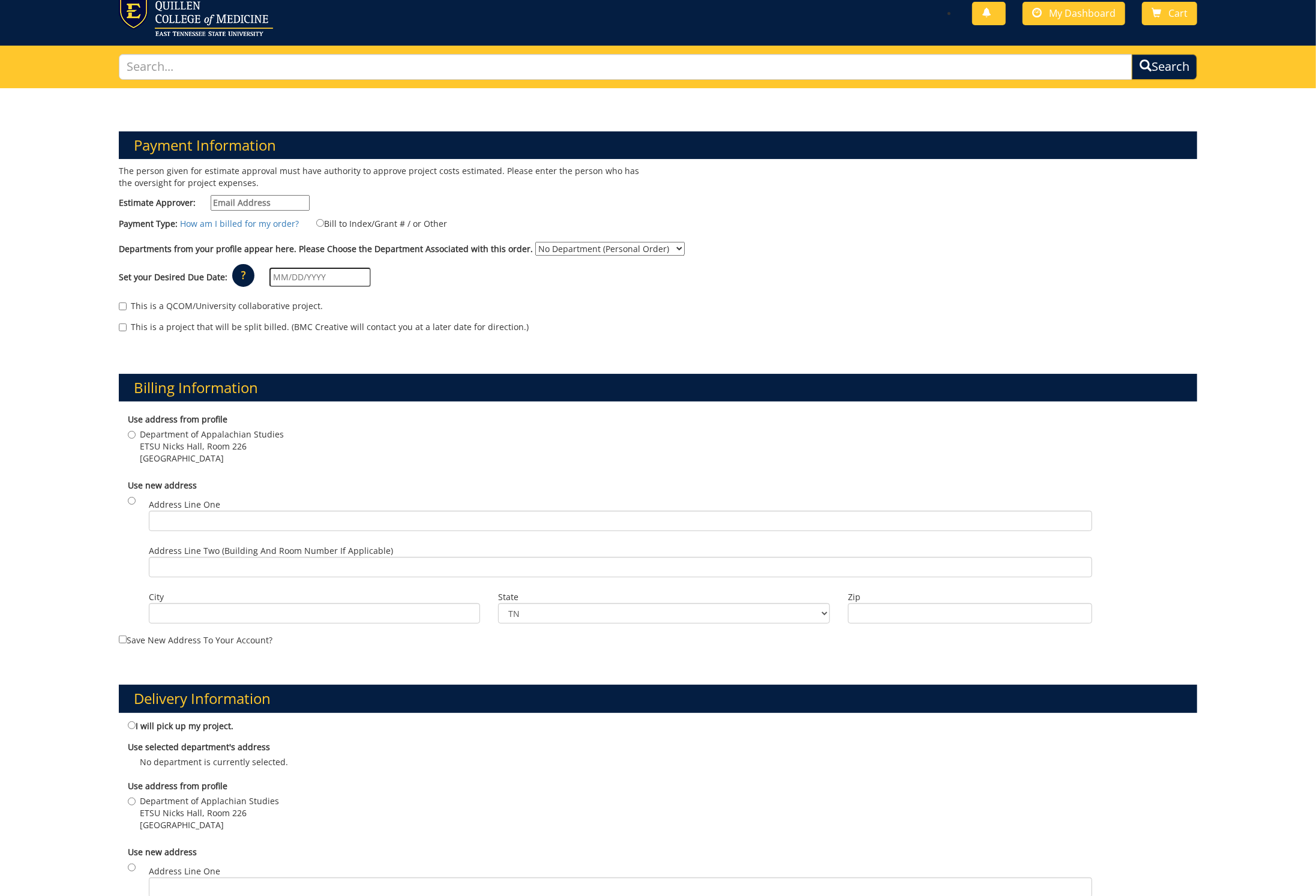
scroll to position [39, 0]
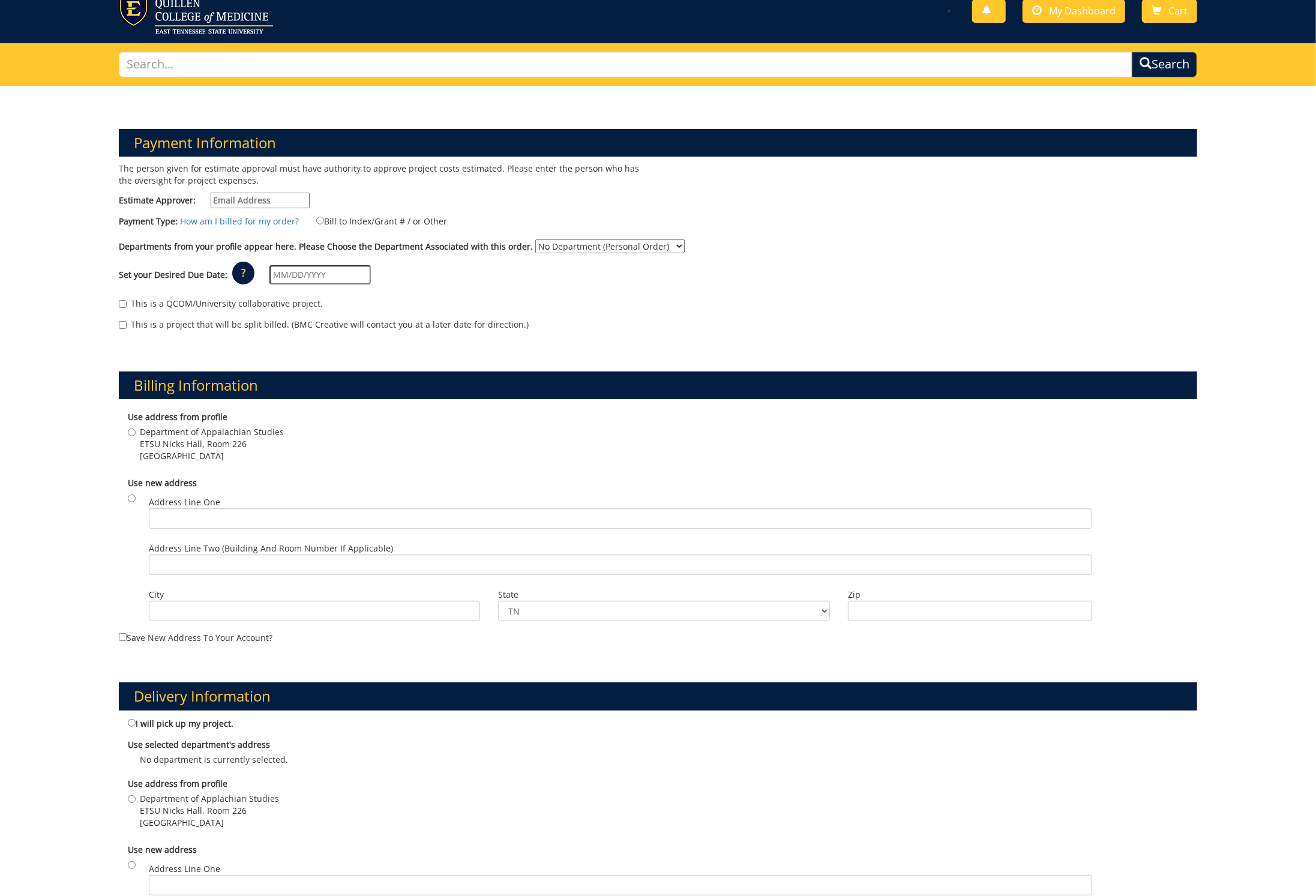
click at [130, 429] on input "Department of Appalachian Studies ETSU Nicks Hall, Room 226 Johnson City , TN 3…" at bounding box center [132, 433] width 8 height 8
radio input "true"
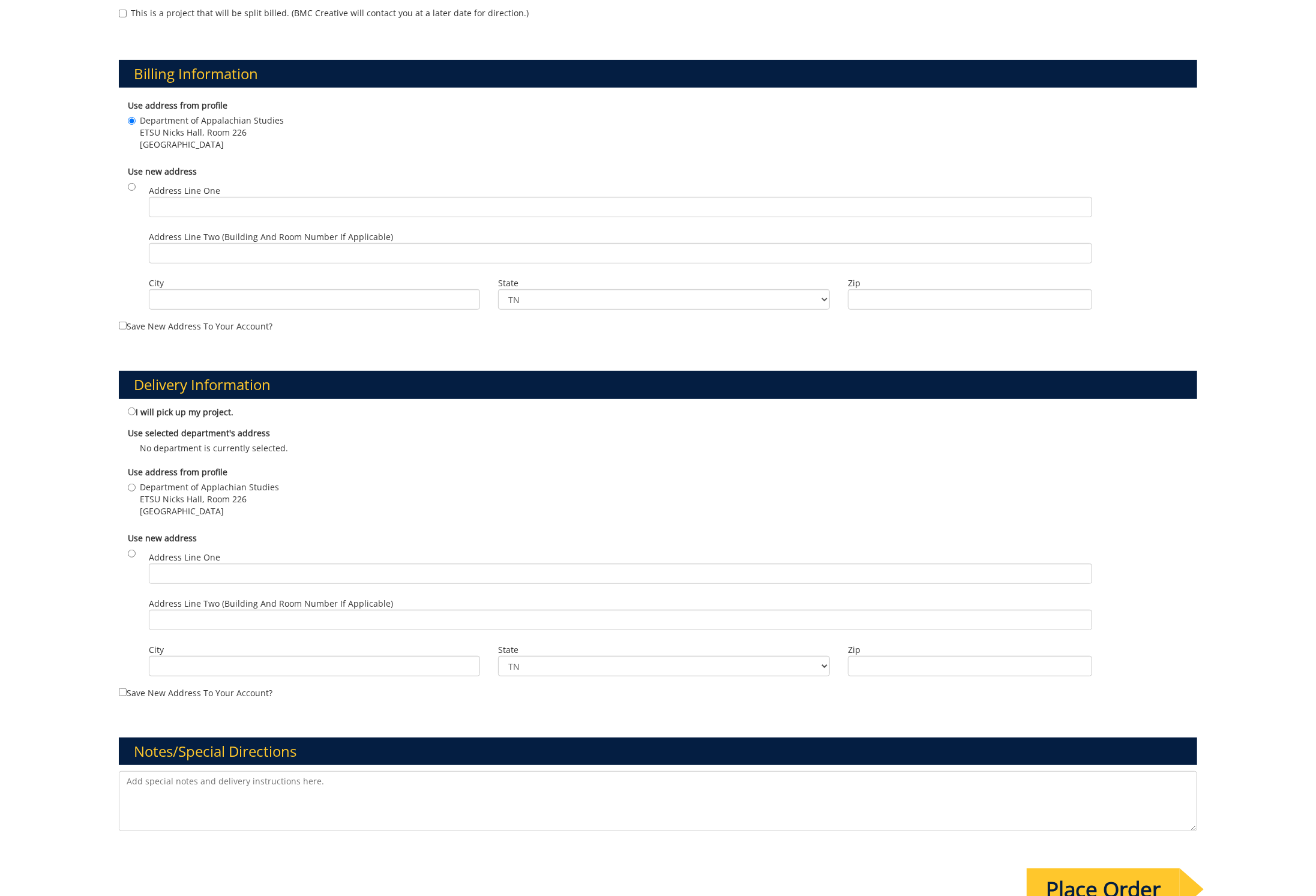
scroll to position [352, 0]
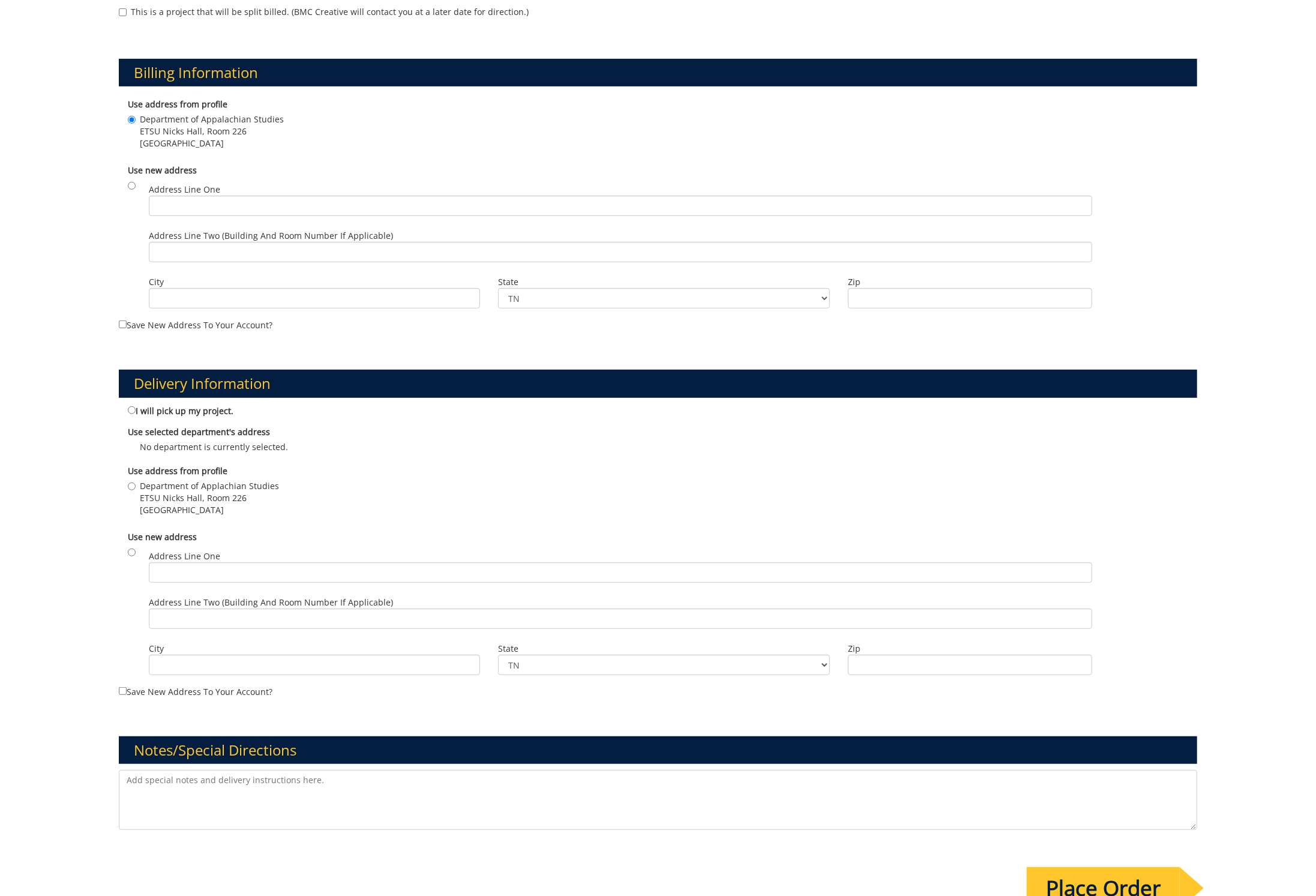
click at [133, 482] on input "Department of Applachian Studies ETSU Nicks Hall, Room 226 Johnson City , TN 37…" at bounding box center [132, 486] width 8 height 8
radio input "true"
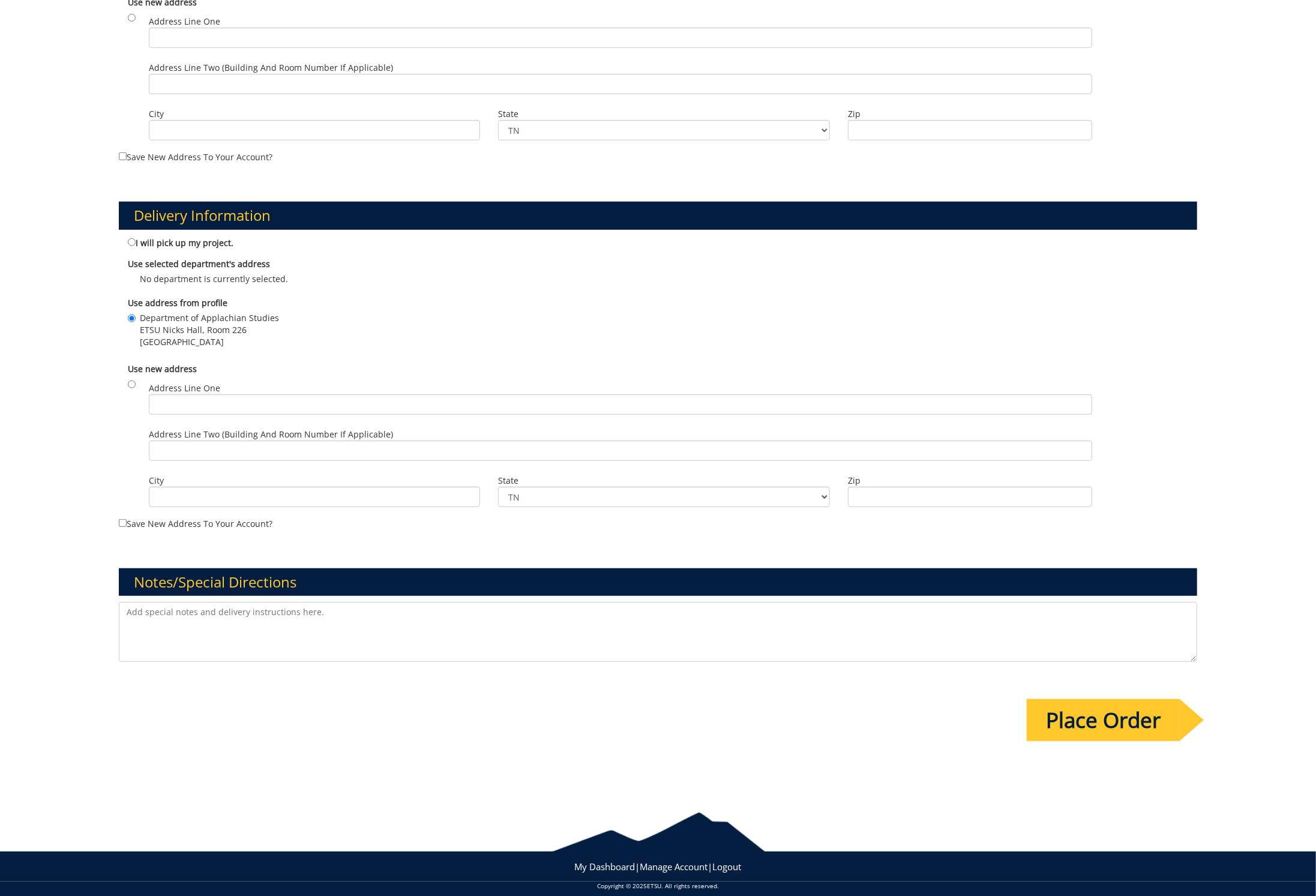
scroll to position [519, 0]
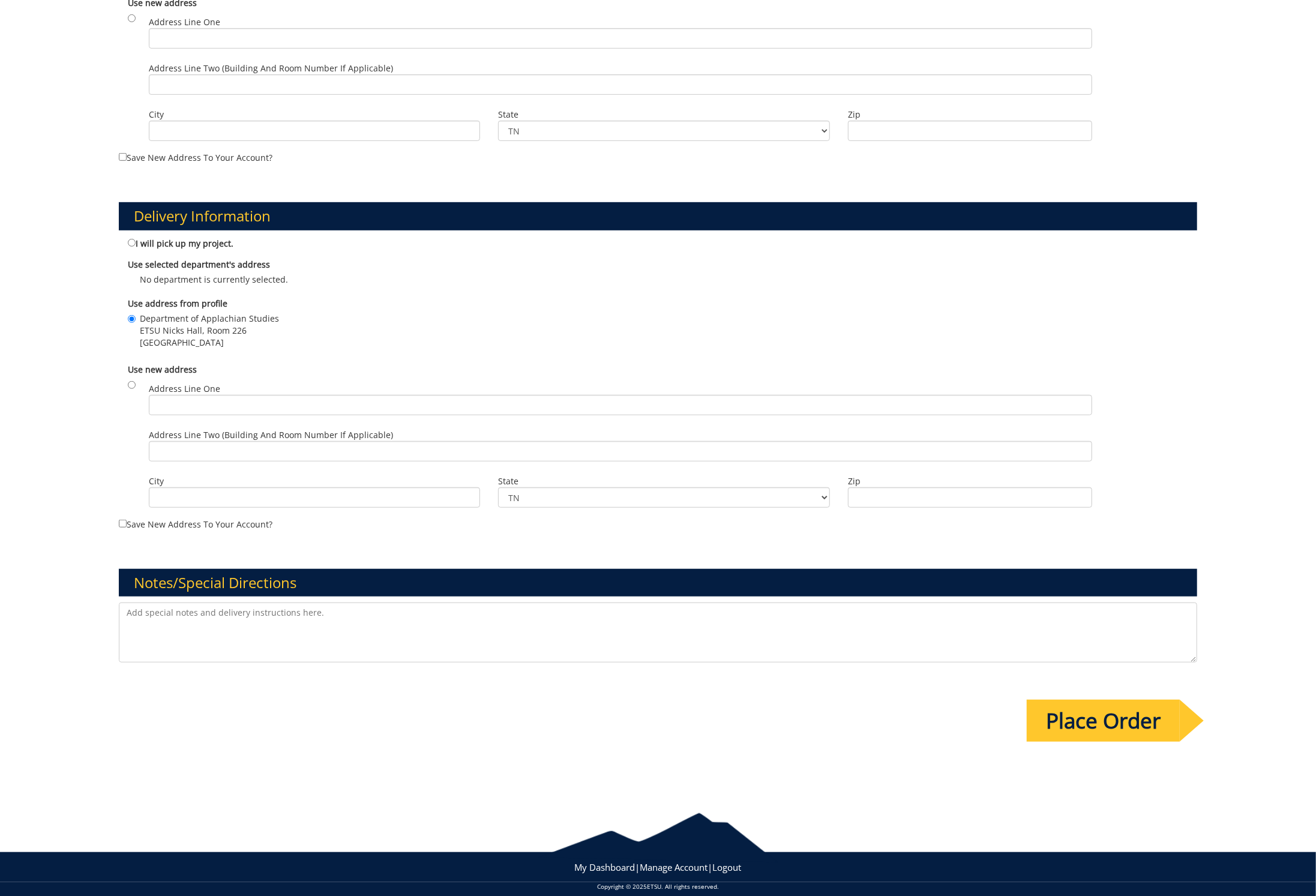
drag, startPoint x: 161, startPoint y: 599, endPoint x: 207, endPoint y: 602, distance: 46.1
click at [161, 602] on textarea at bounding box center [659, 632] width 1079 height 60
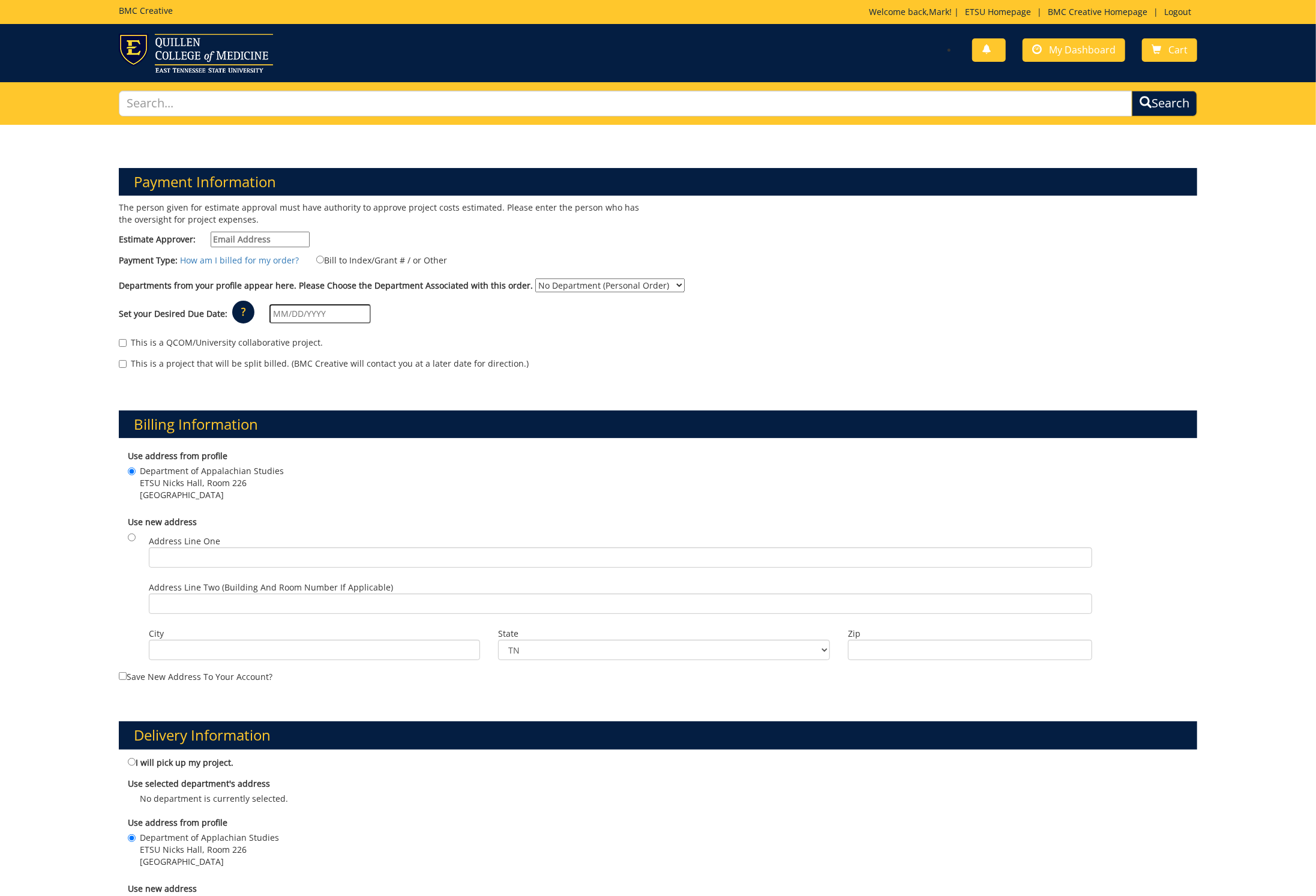
scroll to position [0, 0]
type textarea "Please let me know"
type input "roachr@etsu.eu"
drag, startPoint x: 318, startPoint y: 258, endPoint x: 341, endPoint y: 264, distance: 23.8
click at [320, 258] on input "Bill to Index/Grant # / or Other" at bounding box center [320, 259] width 8 height 8
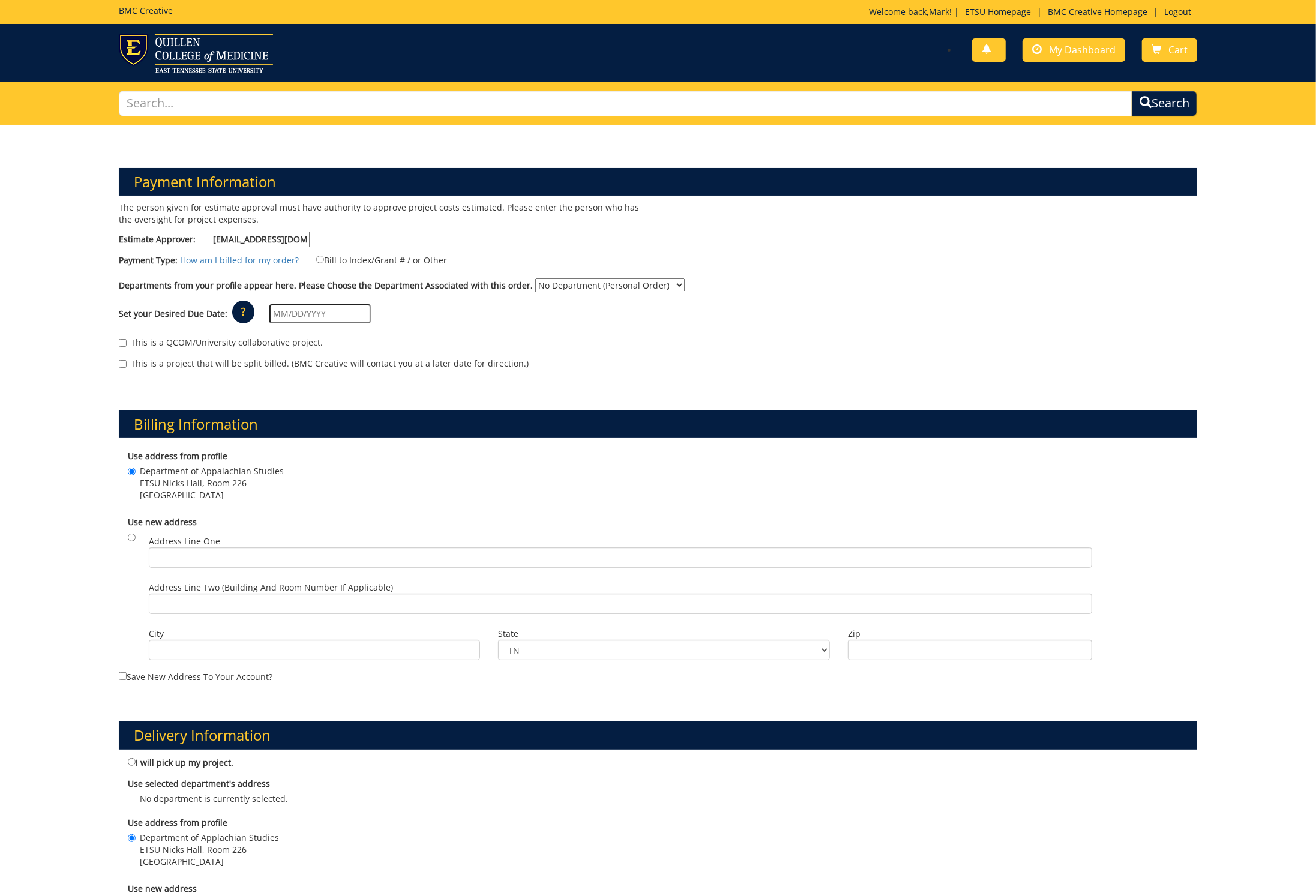
radio input "true"
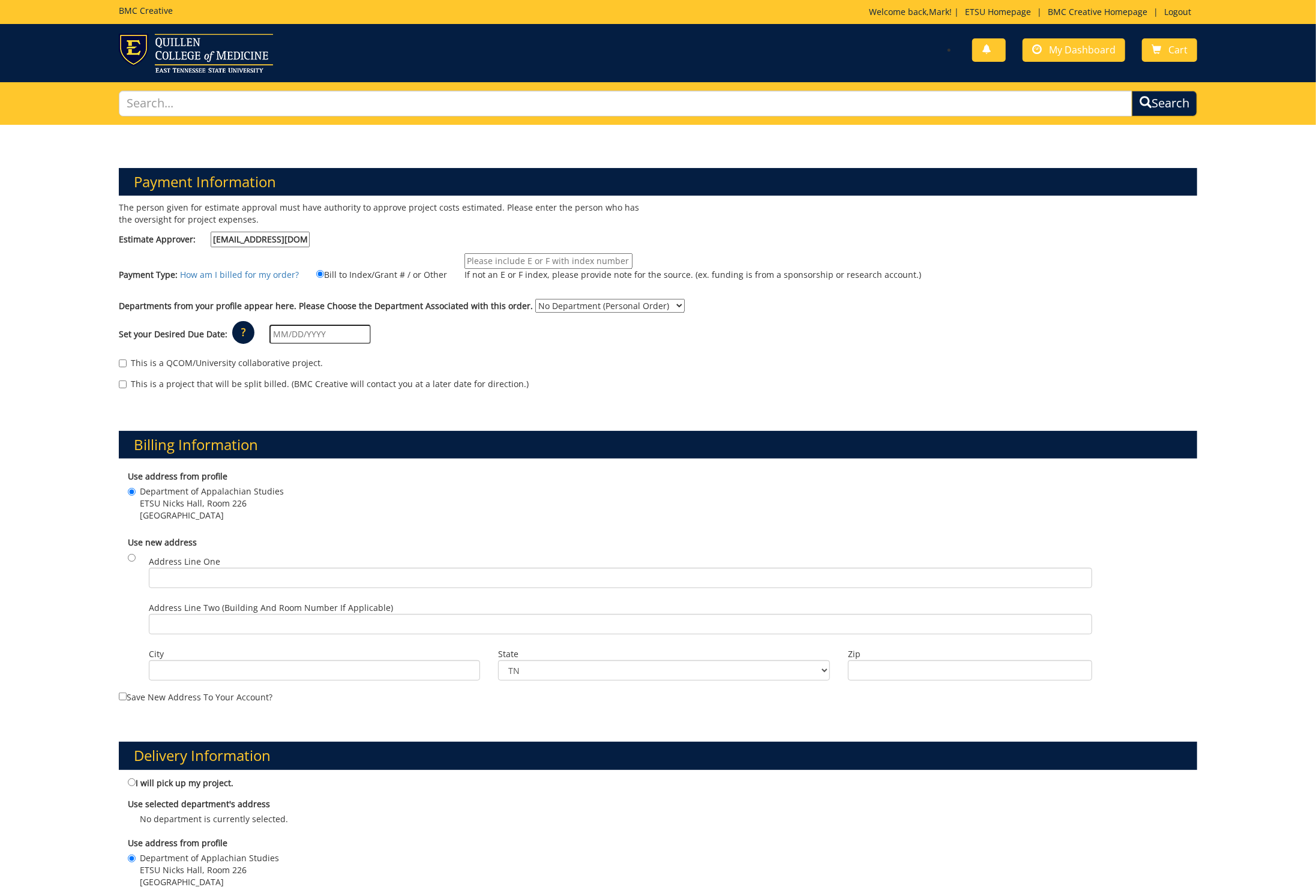
click at [535, 260] on input "If not an E or F index, please provide note for the source. (ex. funding is fro…" at bounding box center [548, 261] width 168 height 16
type input "E21010"
select select "12"
click at [291, 329] on input "text" at bounding box center [320, 334] width 102 height 19
click at [322, 485] on td "2" at bounding box center [319, 485] width 17 height 18
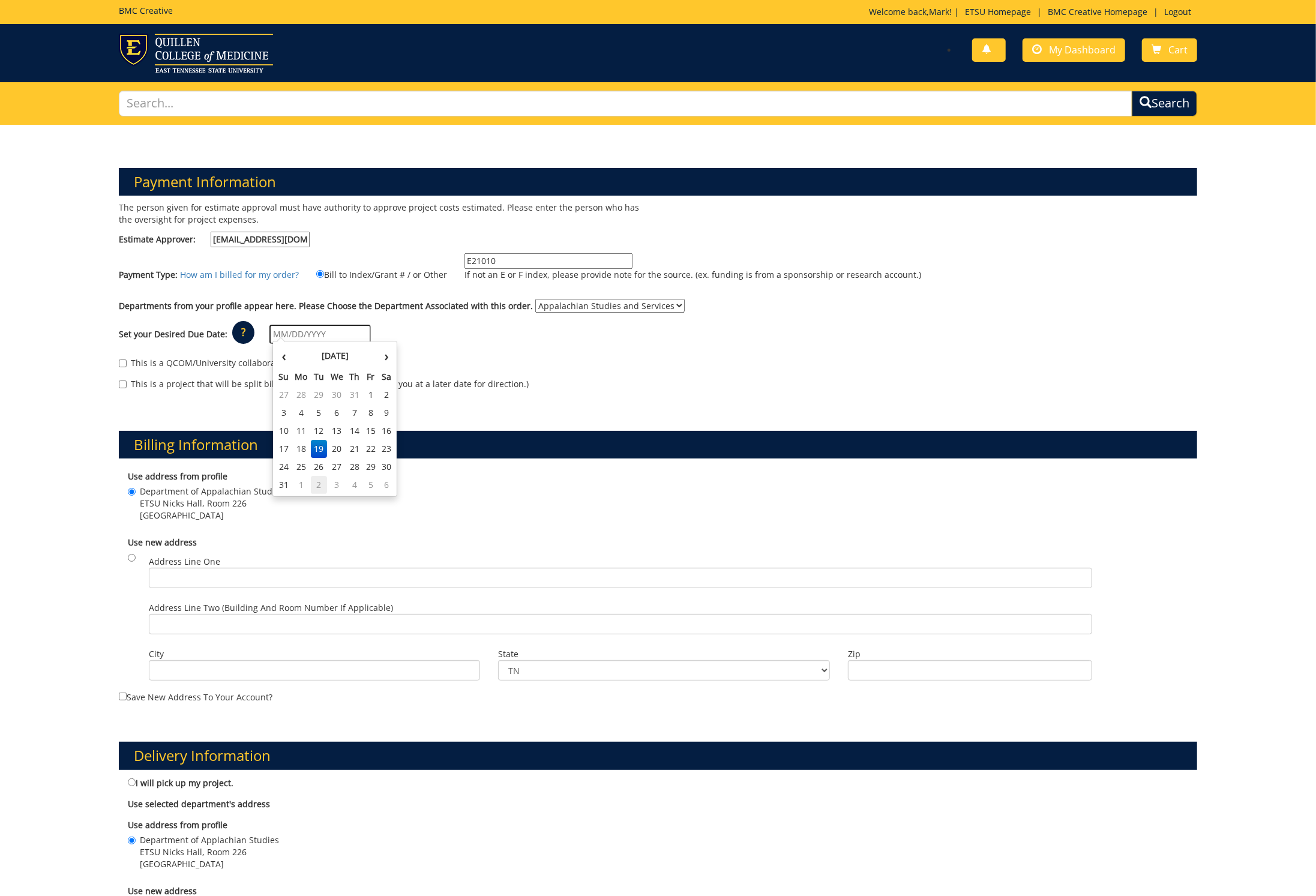
type input "[DATE]"
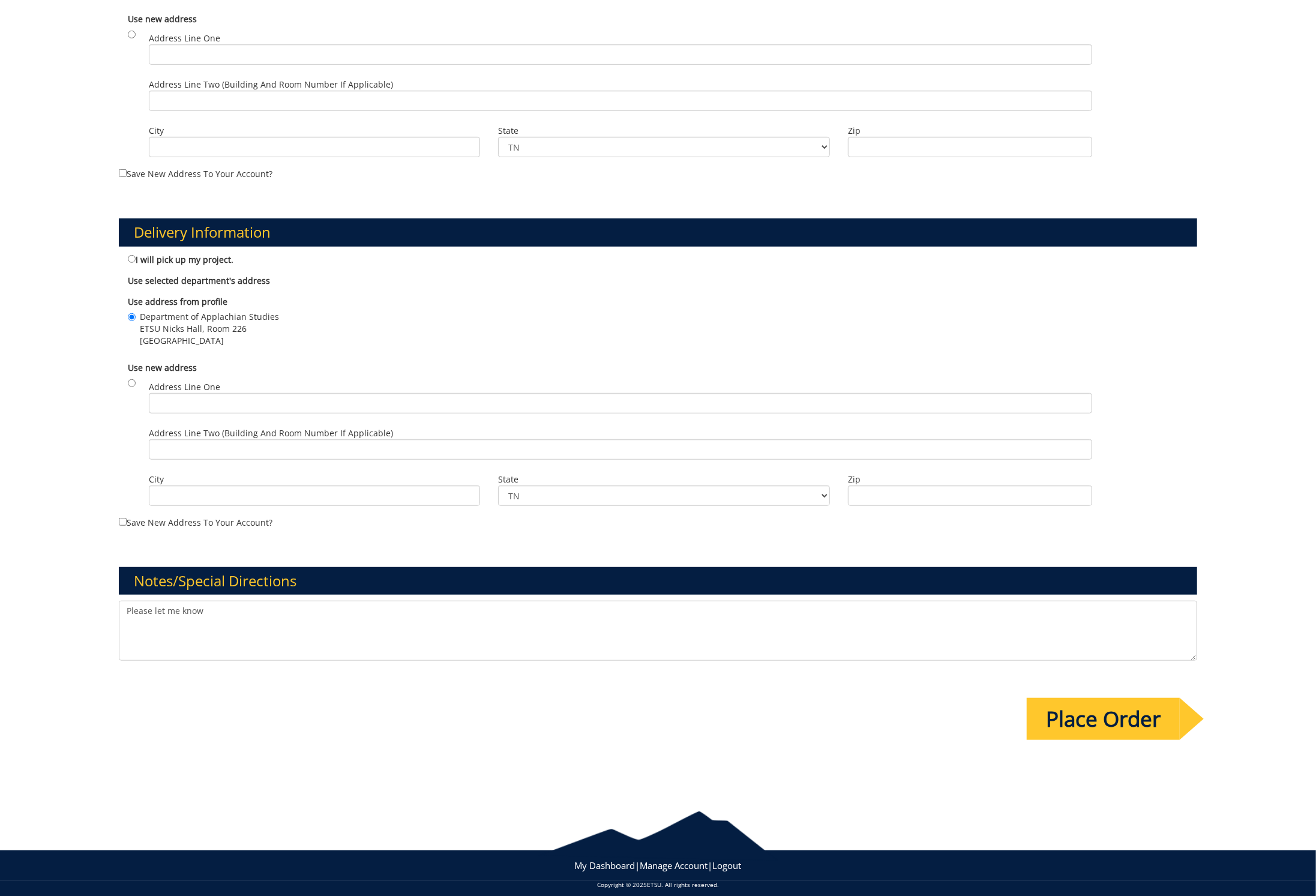
scroll to position [522, 0]
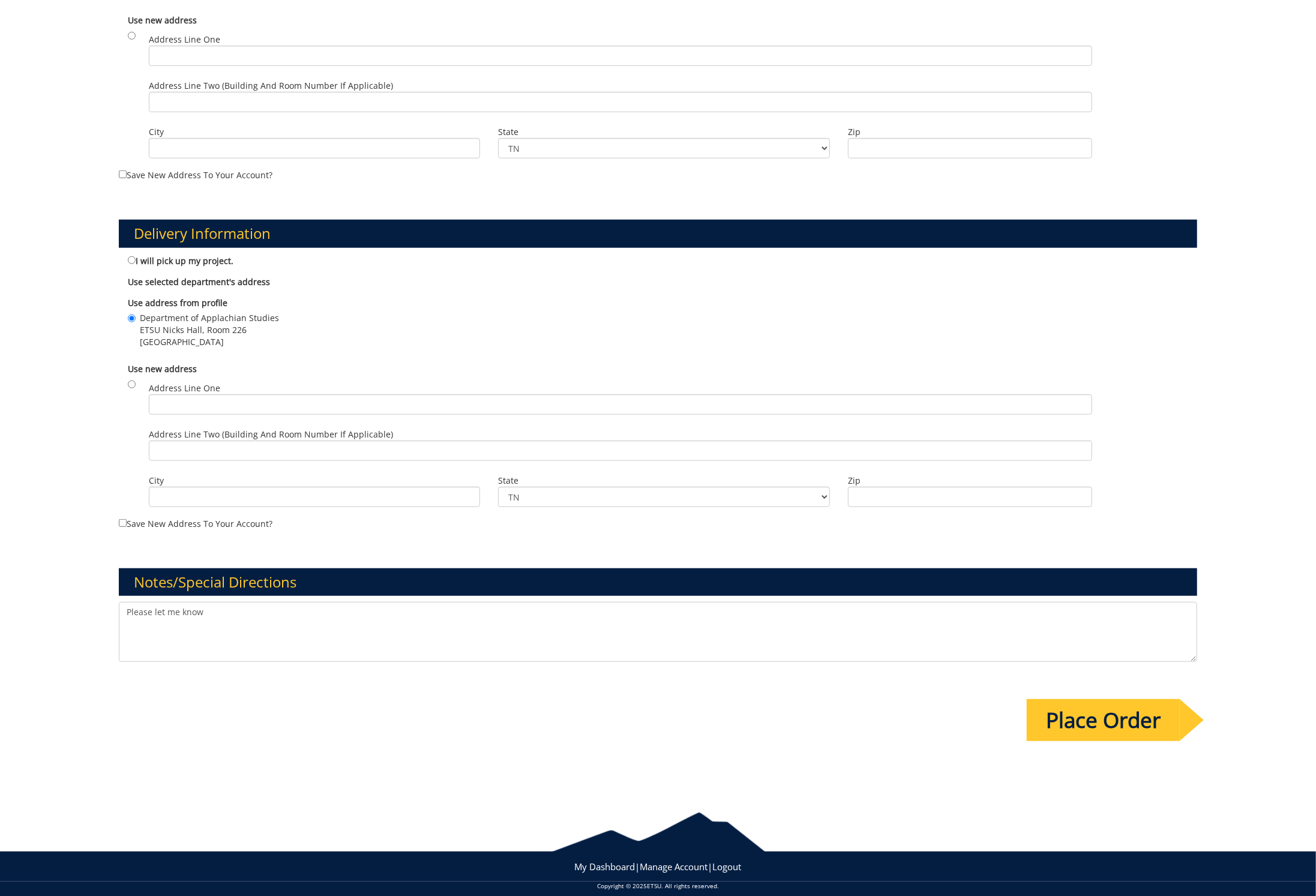
drag, startPoint x: 209, startPoint y: 601, endPoint x: 91, endPoint y: 594, distance: 118.2
click at [91, 594] on div "Payment Information The person given for estimate approval must have authority …" at bounding box center [658, 197] width 1316 height 1189
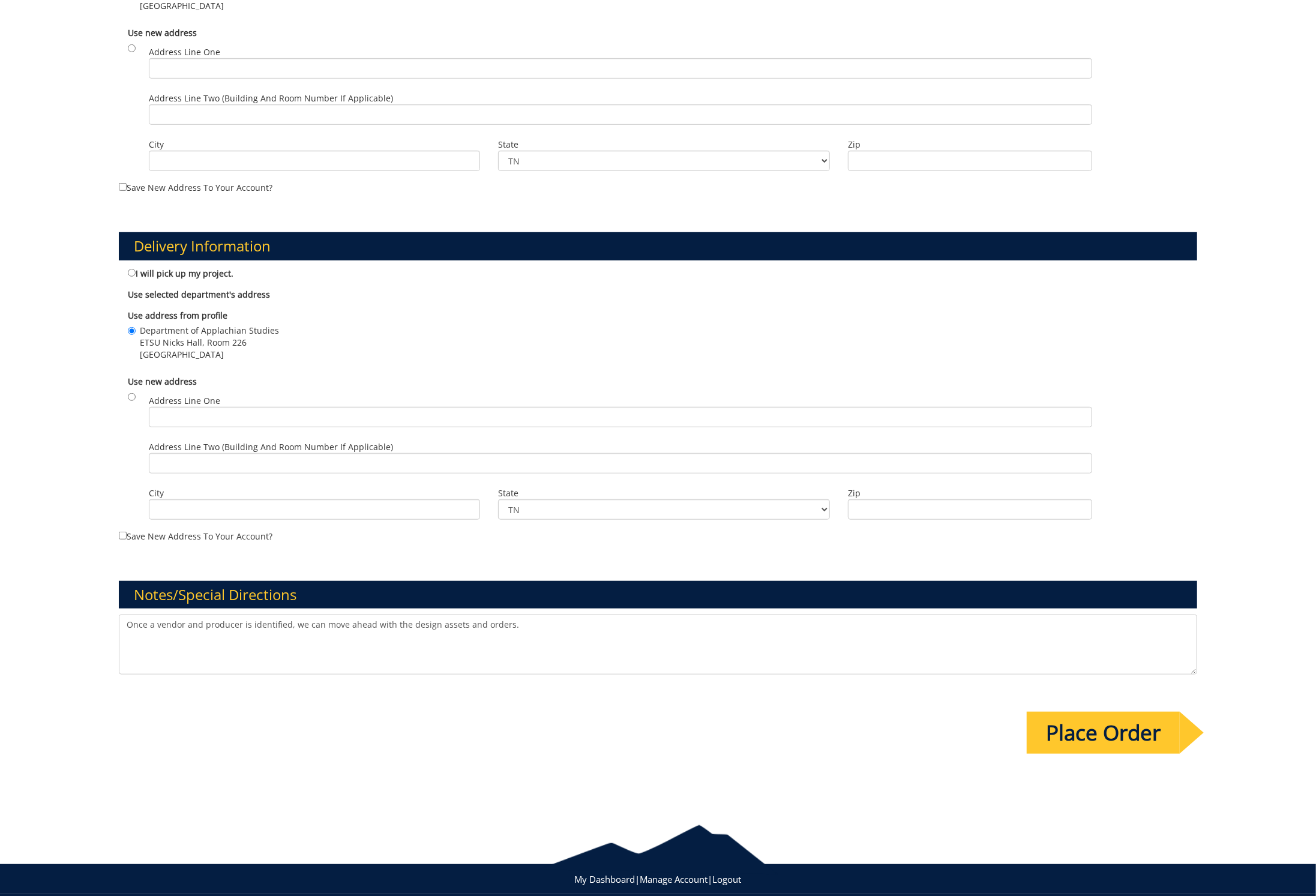
type textarea "Once a vendor and producer is identified, we can move ahead with the design ass…"
click at [1082, 714] on input "Place Order" at bounding box center [1103, 732] width 153 height 42
